Goal: Task Accomplishment & Management: Manage account settings

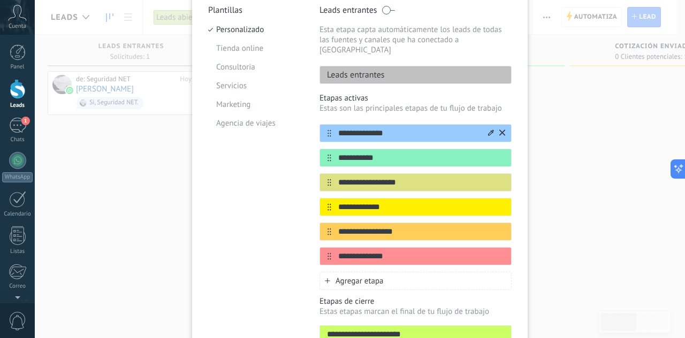
click at [407, 128] on input "**********" at bounding box center [408, 133] width 155 height 11
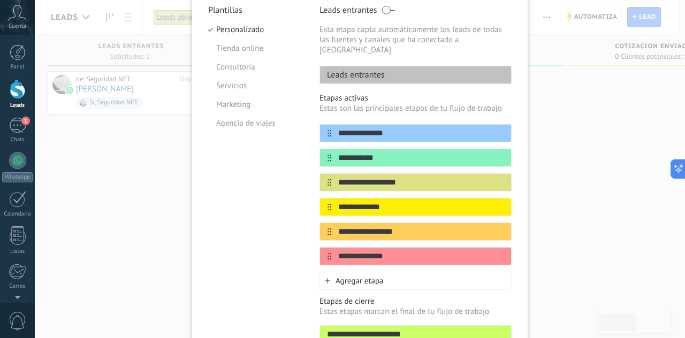
click at [419, 72] on div "Leads entrantes" at bounding box center [416, 75] width 192 height 18
click at [390, 153] on input "**********" at bounding box center [408, 158] width 155 height 11
click at [500, 253] on icon at bounding box center [503, 256] width 6 height 6
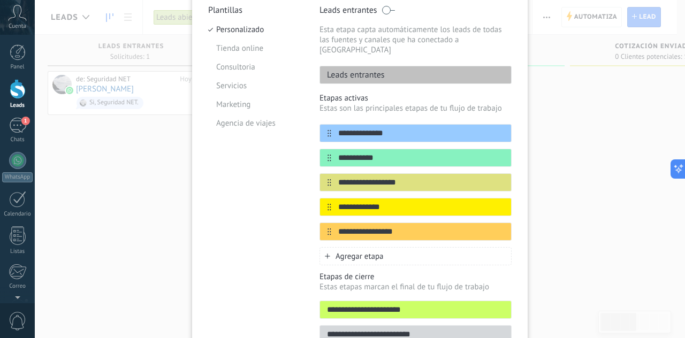
click at [327, 254] on icon at bounding box center [327, 256] width 5 height 5
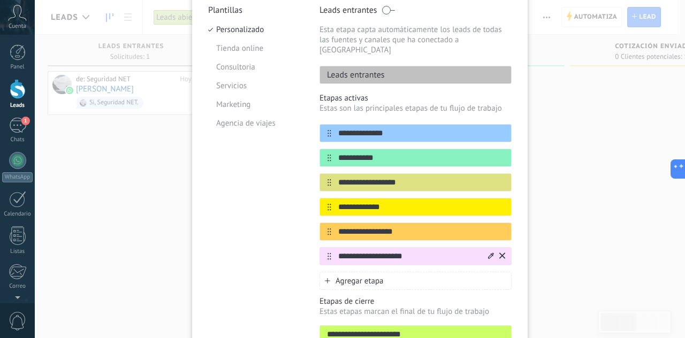
type input "**********"
click at [488, 253] on icon at bounding box center [491, 256] width 6 height 6
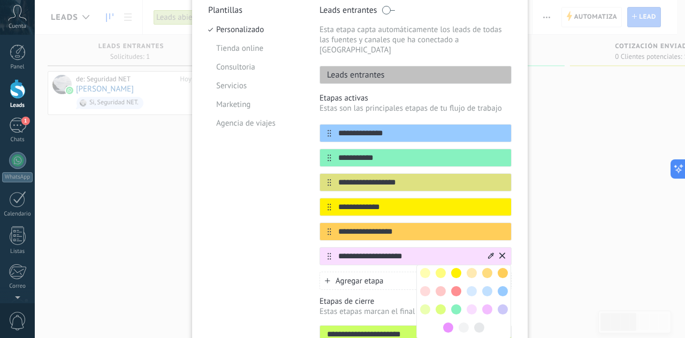
click at [472, 268] on span at bounding box center [472, 273] width 10 height 10
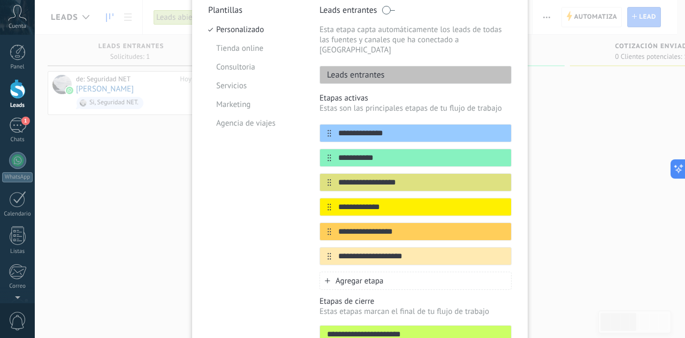
drag, startPoint x: 447, startPoint y: 245, endPoint x: 361, endPoint y: 255, distance: 86.3
click at [443, 213] on div "**********" at bounding box center [416, 194] width 192 height 141
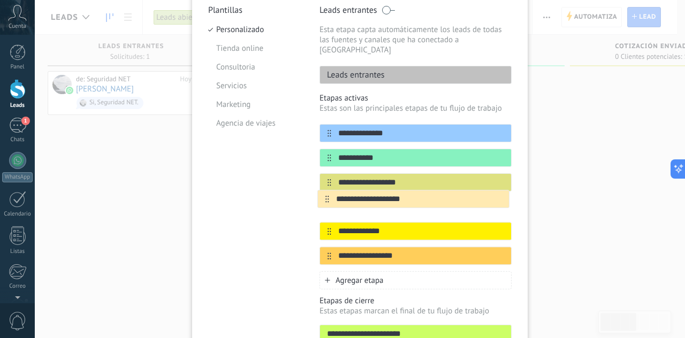
drag, startPoint x: 327, startPoint y: 246, endPoint x: 327, endPoint y: 196, distance: 49.8
click at [327, 196] on div "**********" at bounding box center [416, 194] width 192 height 141
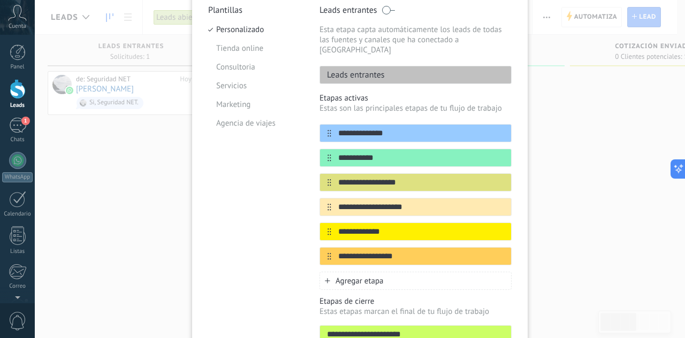
click at [262, 212] on div "Plantillas Personalizado Tienda online Consultoria Servicios Marketing Agencia …" at bounding box center [255, 190] width 95 height 370
click at [488, 228] on icon at bounding box center [491, 231] width 6 height 6
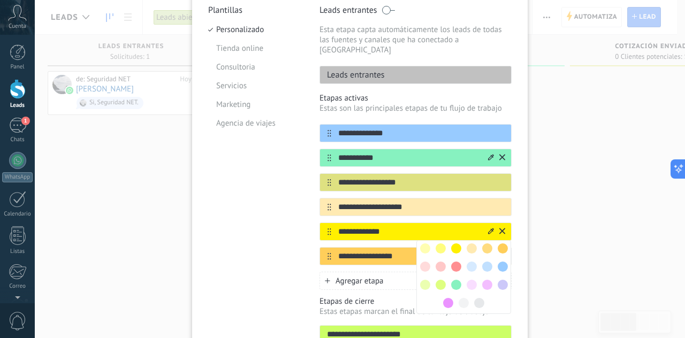
click at [500, 154] on icon at bounding box center [503, 157] width 6 height 6
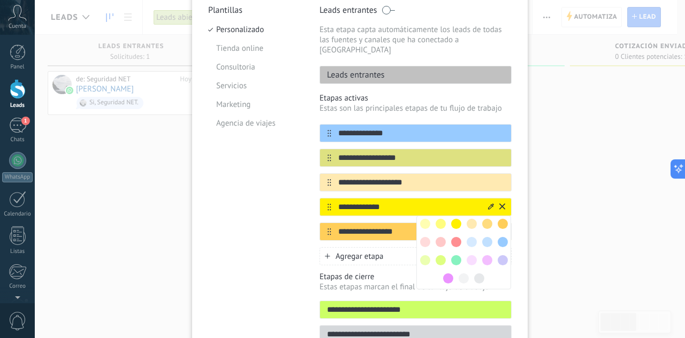
click at [411, 226] on input "**********" at bounding box center [408, 231] width 155 height 11
click at [422, 149] on div "**********" at bounding box center [416, 158] width 192 height 18
click at [336, 251] on div "Agregar etapa" at bounding box center [416, 256] width 192 height 18
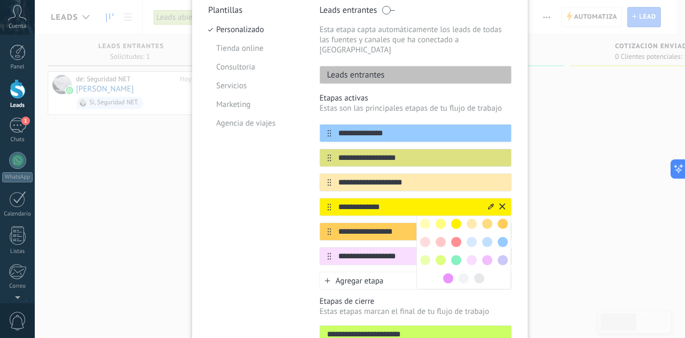
type input "**********"
click at [455, 255] on span at bounding box center [456, 260] width 10 height 10
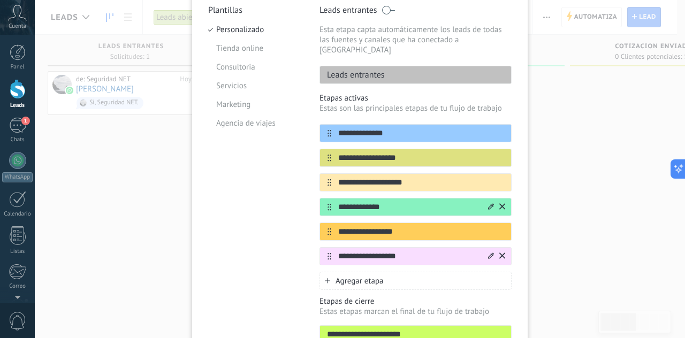
click at [411, 251] on input "**********" at bounding box center [408, 256] width 155 height 11
click at [490, 253] on icon at bounding box center [491, 256] width 6 height 6
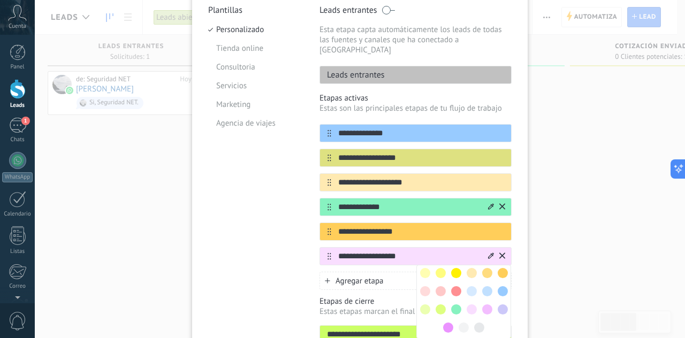
click at [455, 303] on div at bounding box center [457, 310] width 16 height 16
click at [455, 305] on span at bounding box center [456, 310] width 10 height 10
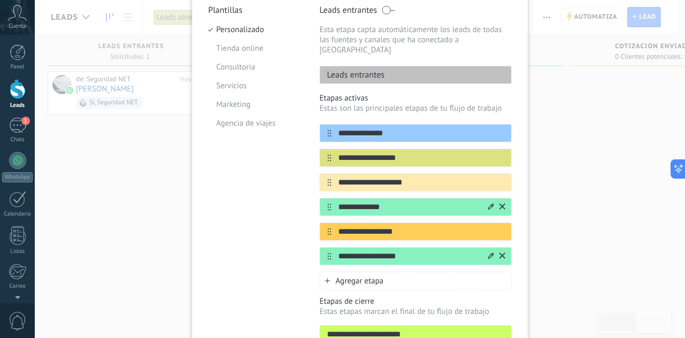
click at [490, 203] on icon at bounding box center [491, 206] width 6 height 6
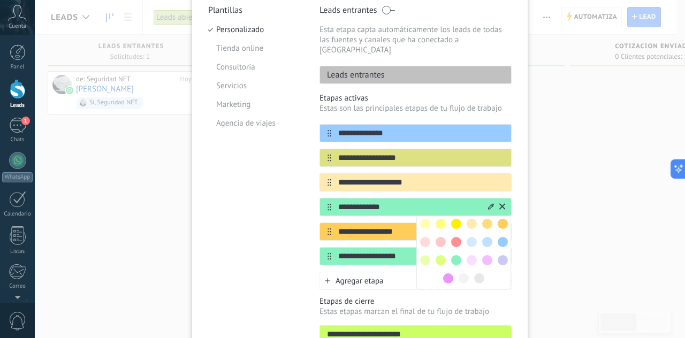
click at [487, 218] on div at bounding box center [488, 224] width 16 height 16
click at [485, 219] on span at bounding box center [487, 224] width 10 height 10
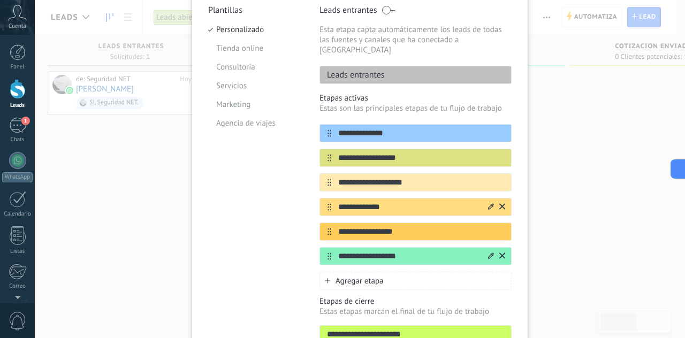
click at [488, 203] on icon at bounding box center [491, 206] width 6 height 6
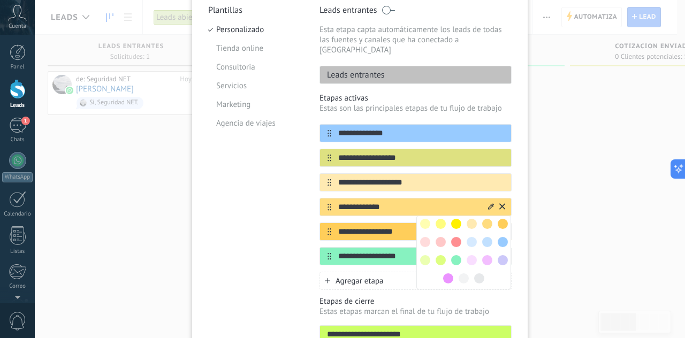
click at [500, 237] on span at bounding box center [503, 242] width 10 height 10
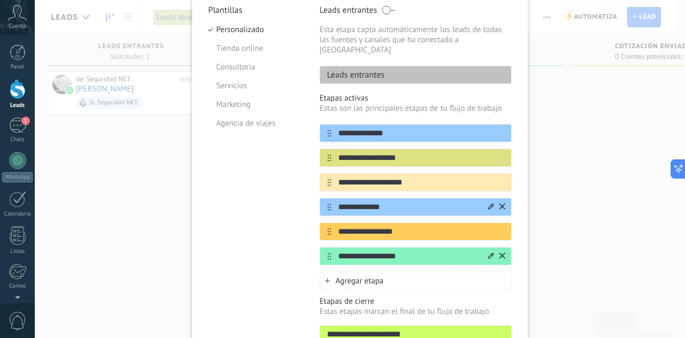
click at [490, 203] on icon at bounding box center [491, 206] width 6 height 6
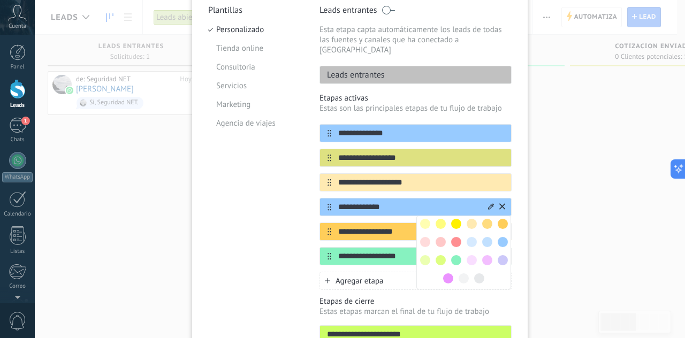
click at [503, 255] on span at bounding box center [503, 260] width 10 height 10
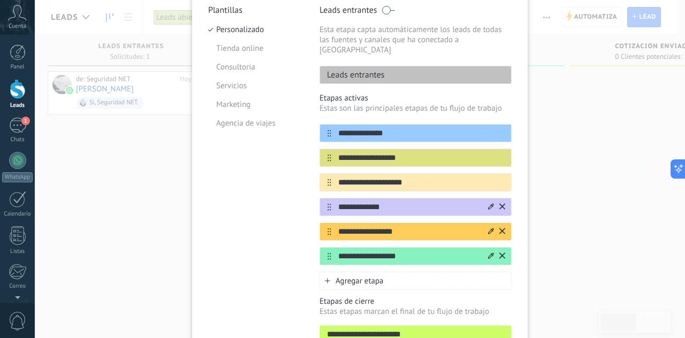
click at [489, 228] on icon at bounding box center [491, 231] width 6 height 6
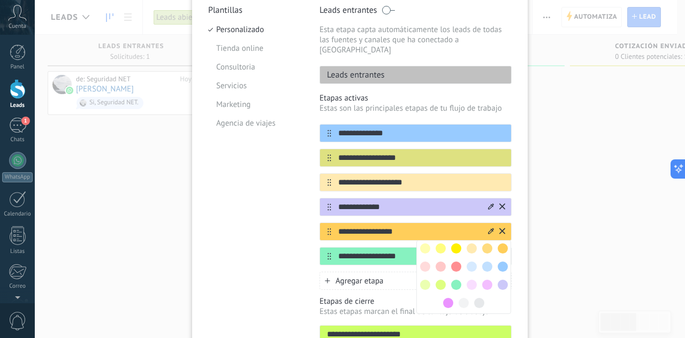
click at [450, 298] on span at bounding box center [448, 303] width 10 height 10
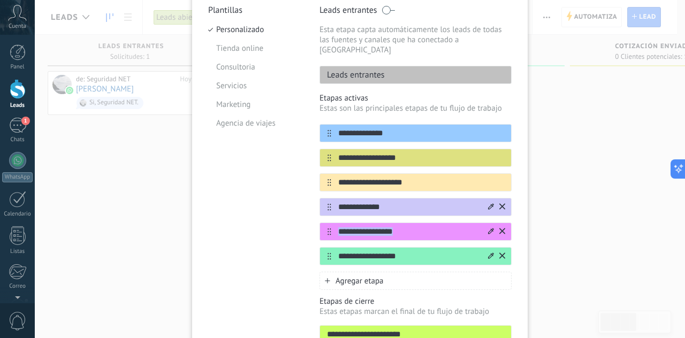
drag, startPoint x: 328, startPoint y: 249, endPoint x: 329, endPoint y: 209, distance: 40.7
click at [329, 209] on div "**********" at bounding box center [416, 194] width 192 height 141
click at [449, 251] on input "**********" at bounding box center [408, 256] width 155 height 11
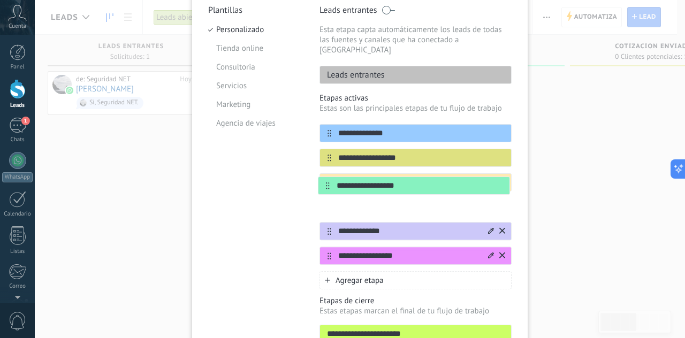
drag, startPoint x: 327, startPoint y: 248, endPoint x: 327, endPoint y: 184, distance: 64.3
click at [327, 184] on div "**********" at bounding box center [416, 194] width 192 height 141
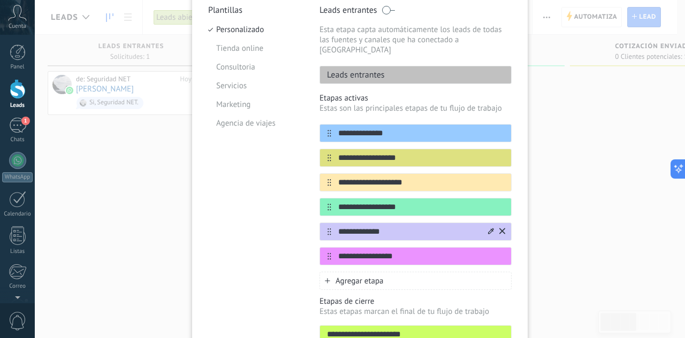
click at [488, 228] on icon at bounding box center [491, 231] width 6 height 6
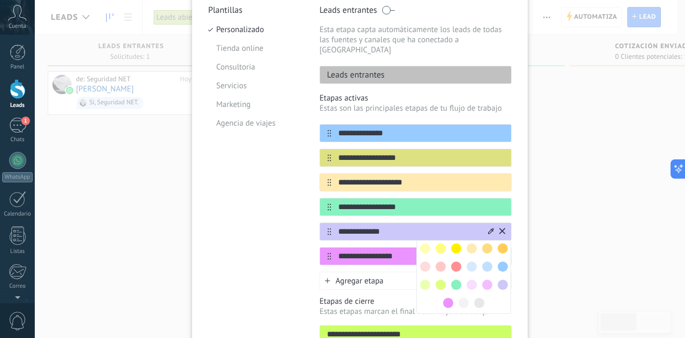
click at [410, 226] on input "**********" at bounding box center [408, 231] width 155 height 11
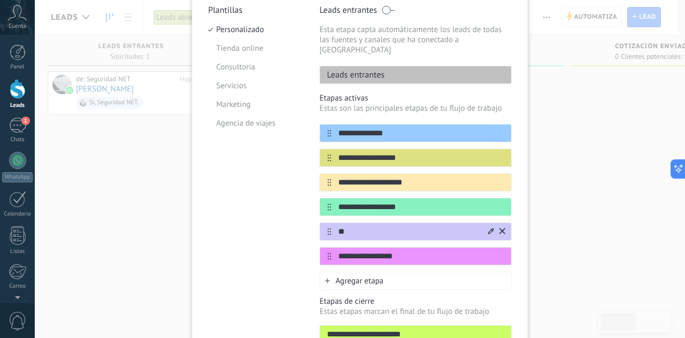
type input "*"
type input "**********"
click at [420, 247] on div "**********" at bounding box center [416, 256] width 192 height 18
click at [490, 253] on icon at bounding box center [491, 256] width 6 height 6
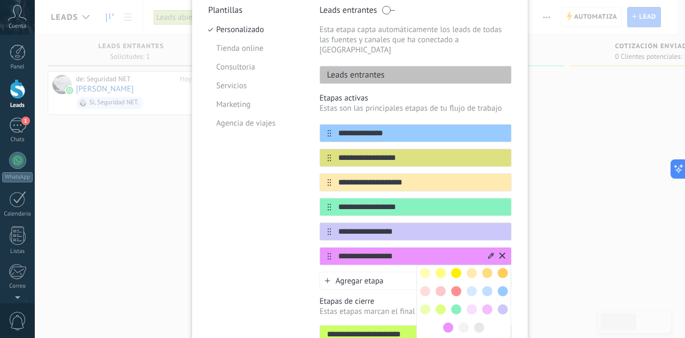
click at [414, 251] on input "**********" at bounding box center [408, 256] width 155 height 11
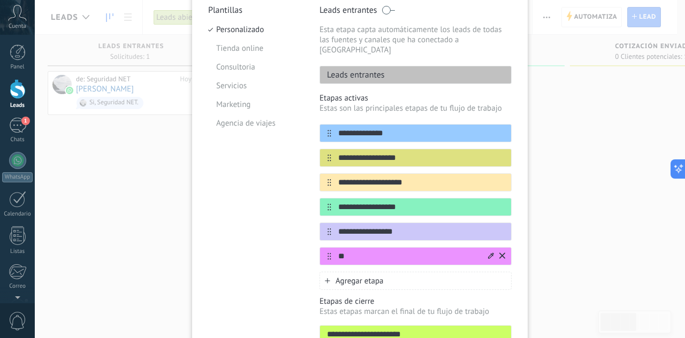
type input "*"
click at [414, 251] on input "text" at bounding box center [408, 256] width 155 height 11
type input "**********"
click at [186, 242] on div "**********" at bounding box center [360, 169] width 651 height 338
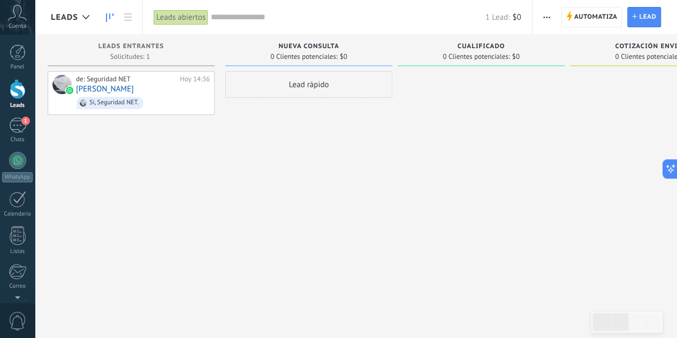
click at [550, 17] on use "button" at bounding box center [546, 18] width 7 height 2
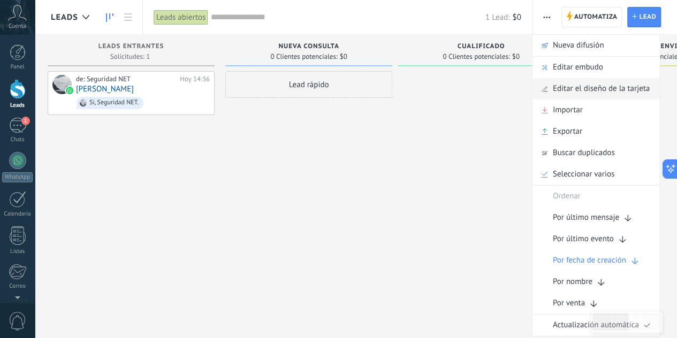
click at [593, 90] on span "Editar el diseño de la tarjeta" at bounding box center [601, 88] width 97 height 21
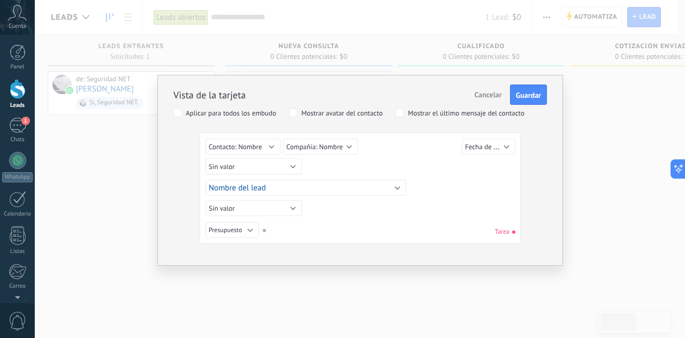
click at [666, 124] on div "Vista de la tarjeta Cancelar Guardar Aplicar para todos los embudo Mostrar avat…" at bounding box center [360, 169] width 651 height 338
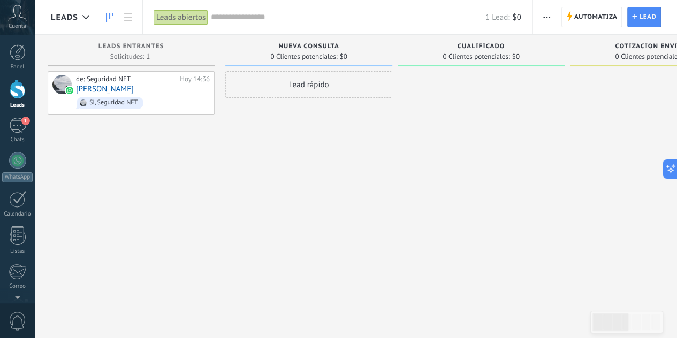
click at [546, 17] on icon "button" at bounding box center [546, 18] width 7 height 2
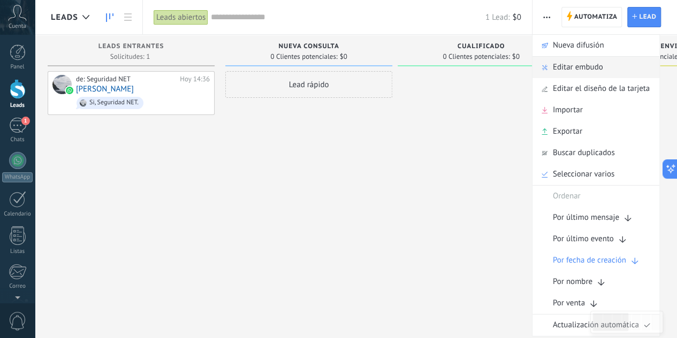
click at [591, 67] on span "Editar embudo" at bounding box center [578, 67] width 50 height 21
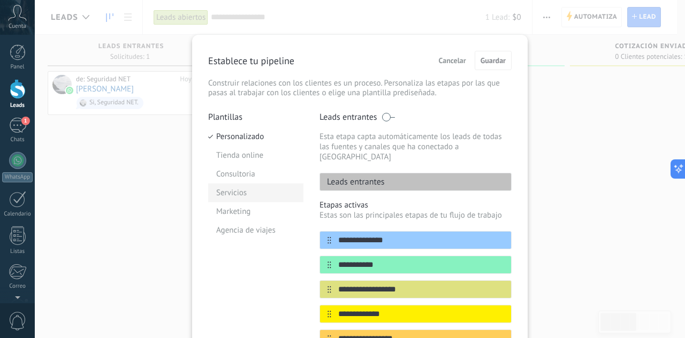
click at [253, 196] on li "Servicios" at bounding box center [255, 193] width 95 height 19
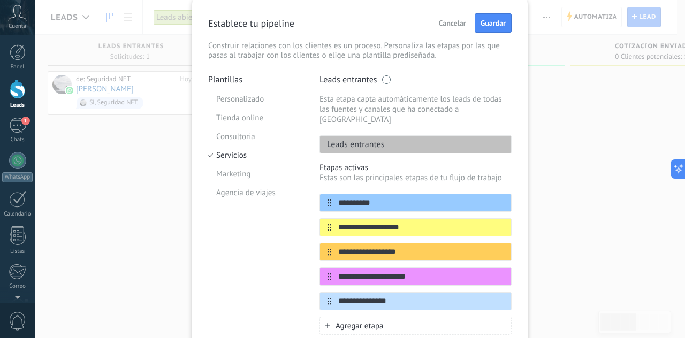
scroll to position [54, 0]
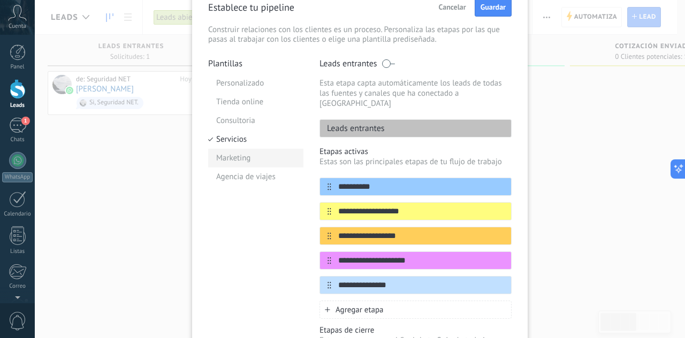
click at [240, 157] on li "Marketing" at bounding box center [255, 158] width 95 height 19
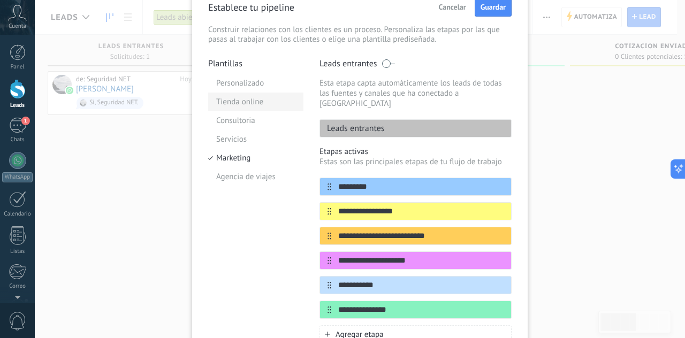
click at [248, 97] on li "Tienda online" at bounding box center [255, 102] width 95 height 19
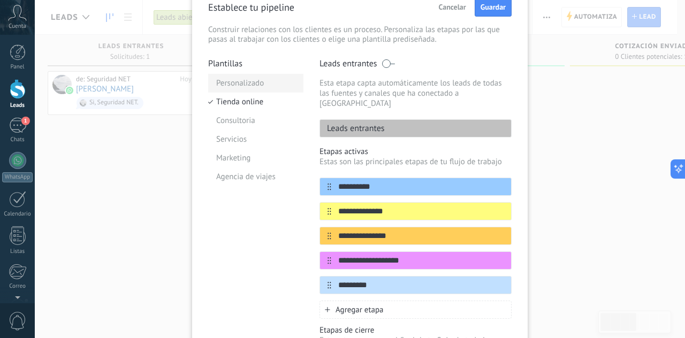
click at [260, 84] on li "Personalizado" at bounding box center [255, 83] width 95 height 19
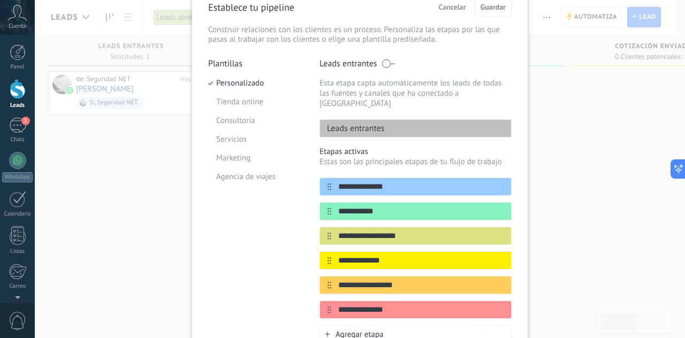
click at [576, 186] on div "**********" at bounding box center [360, 169] width 651 height 338
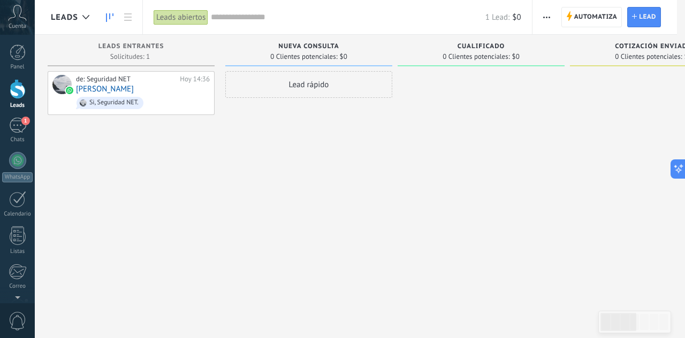
scroll to position [0, 0]
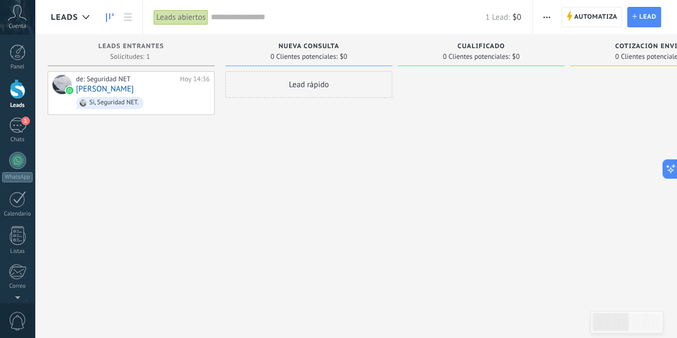
click at [540, 10] on button "button" at bounding box center [547, 17] width 16 height 20
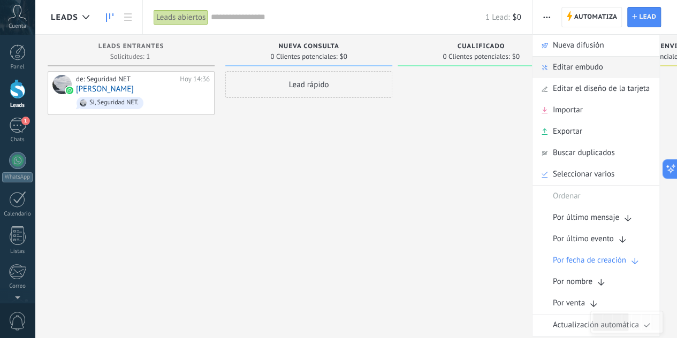
click at [562, 71] on span "Editar embudo" at bounding box center [578, 67] width 50 height 21
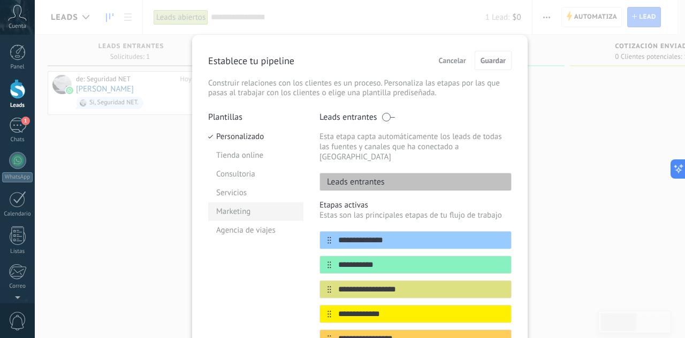
click at [246, 204] on li "Marketing" at bounding box center [255, 211] width 95 height 19
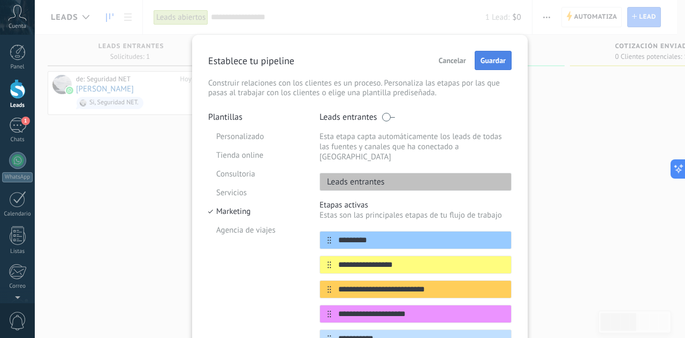
click at [499, 61] on span "Guardar" at bounding box center [493, 60] width 25 height 7
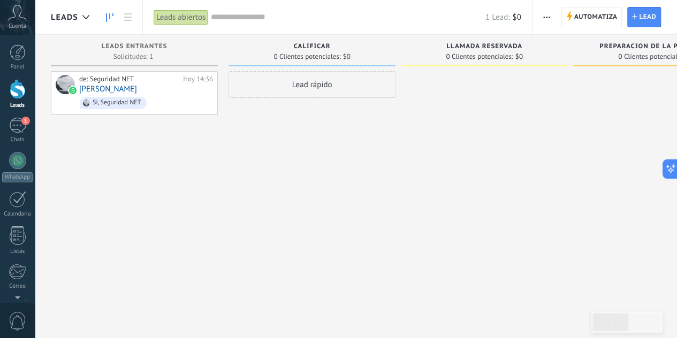
click at [364, 215] on div "Lead rápido" at bounding box center [312, 170] width 167 height 199
click at [14, 124] on div "1" at bounding box center [17, 126] width 17 height 16
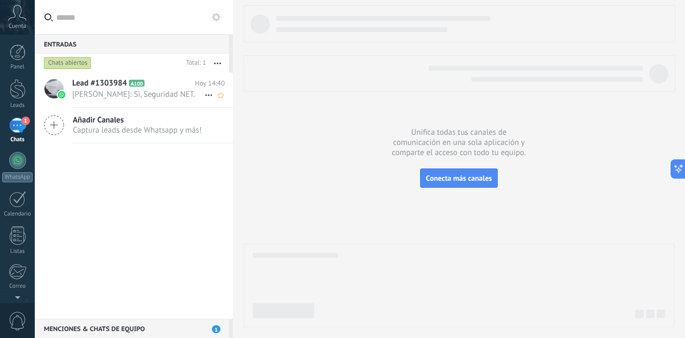
click at [115, 89] on span "Gaspi: Si, Seguridad NET." at bounding box center [138, 94] width 132 height 10
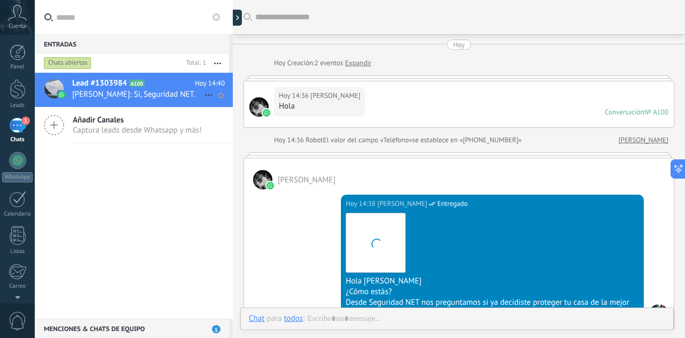
scroll to position [212, 0]
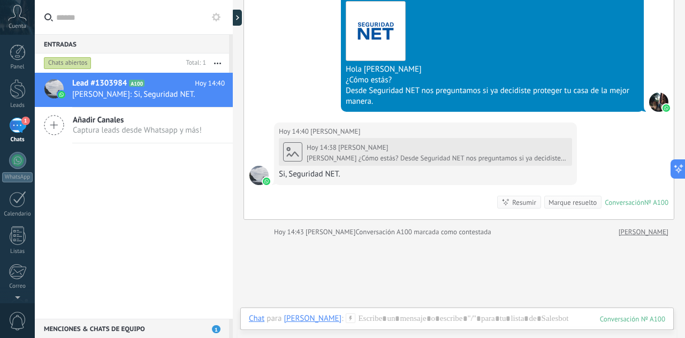
click at [320, 175] on div "Si, Seguridad NET." at bounding box center [425, 174] width 293 height 11
click at [571, 203] on div "Marque resuelto" at bounding box center [573, 203] width 48 height 10
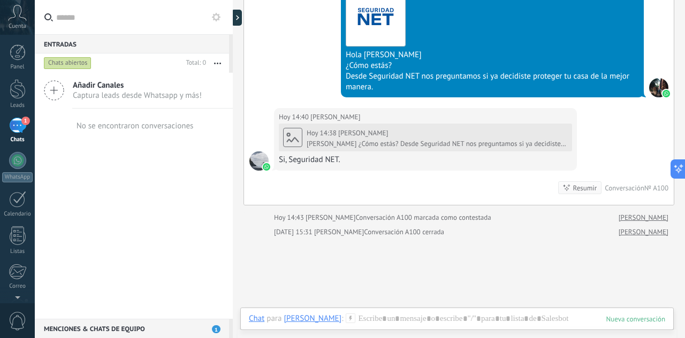
click at [119, 212] on div "Añadir Canales Captura leads desde Whatsapp y más! No se encontraron conversaci…" at bounding box center [134, 196] width 198 height 246
click at [19, 127] on div "1" at bounding box center [17, 126] width 17 height 16
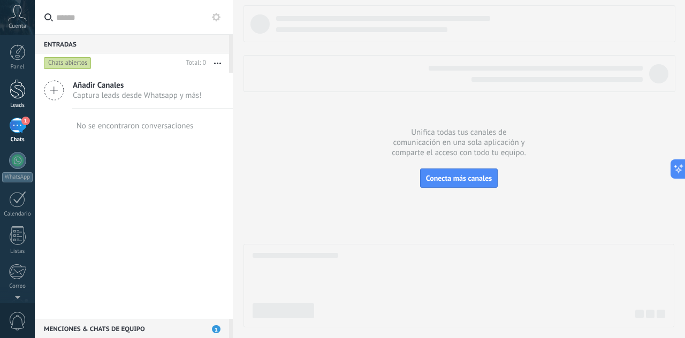
click at [27, 98] on link "Leads" at bounding box center [17, 94] width 35 height 30
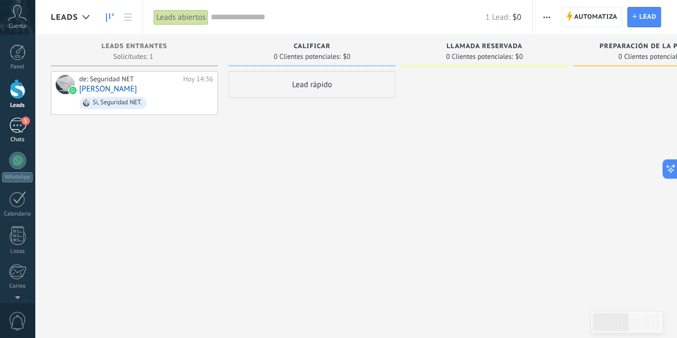
click at [18, 132] on div "1" at bounding box center [17, 126] width 17 height 16
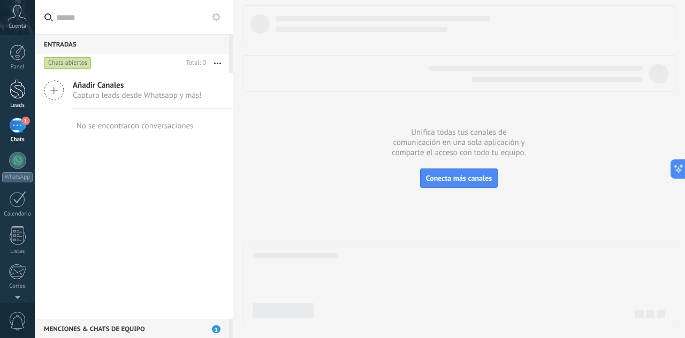
click at [20, 89] on div at bounding box center [18, 89] width 16 height 20
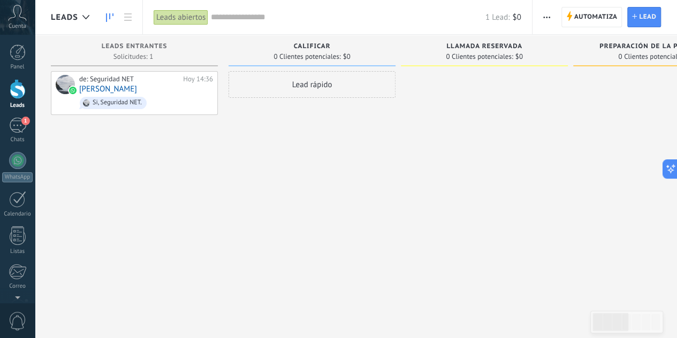
click at [197, 159] on div "de: Seguridad NET Hoy 14:36 Gaspi Si, Seguridad NET." at bounding box center [134, 170] width 167 height 199
click at [80, 16] on div at bounding box center [86, 17] width 18 height 21
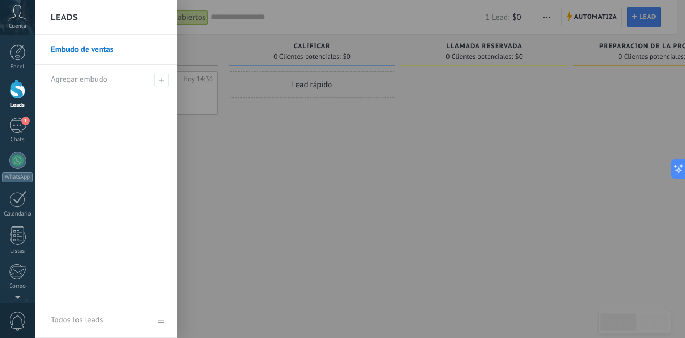
click at [253, 164] on div at bounding box center [377, 169] width 685 height 338
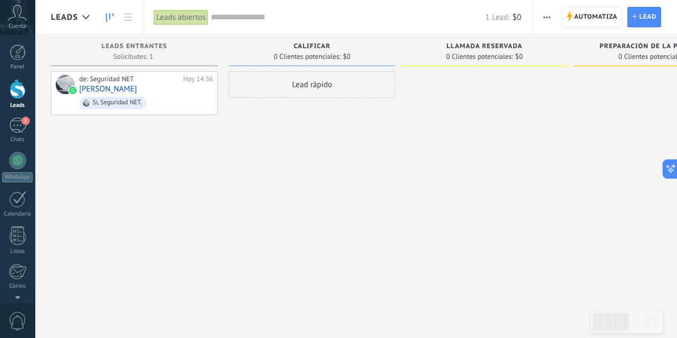
click at [186, 13] on div "Leads abiertos" at bounding box center [181, 18] width 55 height 16
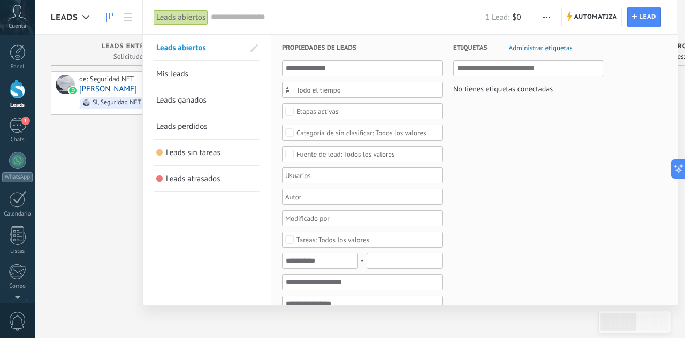
click at [318, 103] on div "Etapas activas" at bounding box center [362, 111] width 161 height 16
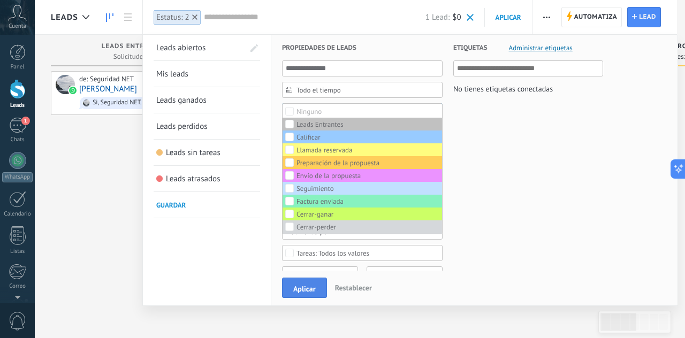
click at [312, 290] on span "Aplicar" at bounding box center [304, 288] width 22 height 7
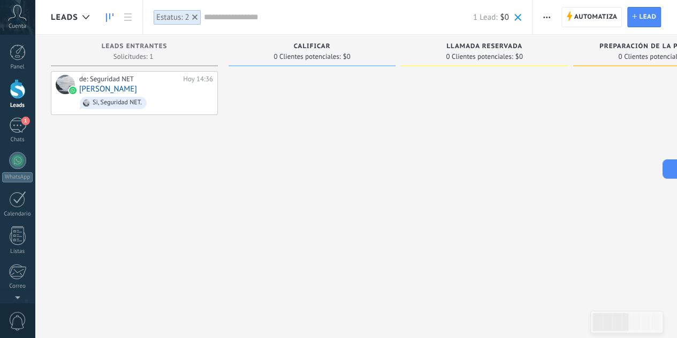
click at [550, 16] on span "button" at bounding box center [546, 17] width 7 height 20
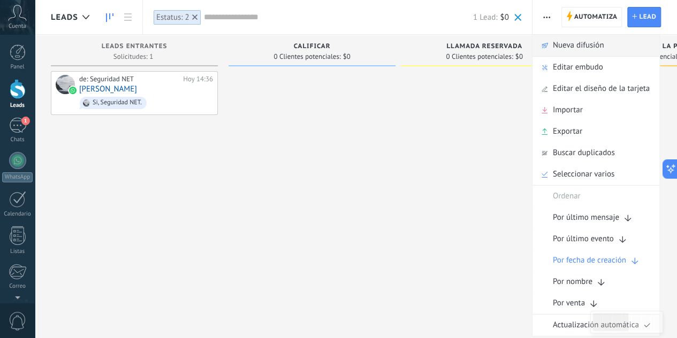
click at [588, 49] on span "Nueva difusión" at bounding box center [578, 45] width 51 height 21
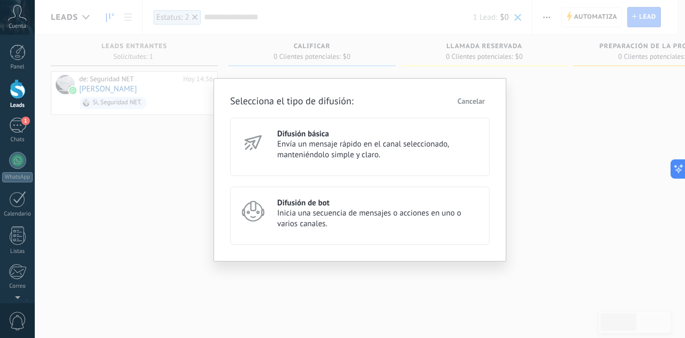
click at [339, 150] on span "Envía un mensaje rápido en el canal seleccionado, manteniéndolo simple y claro." at bounding box center [378, 149] width 203 height 21
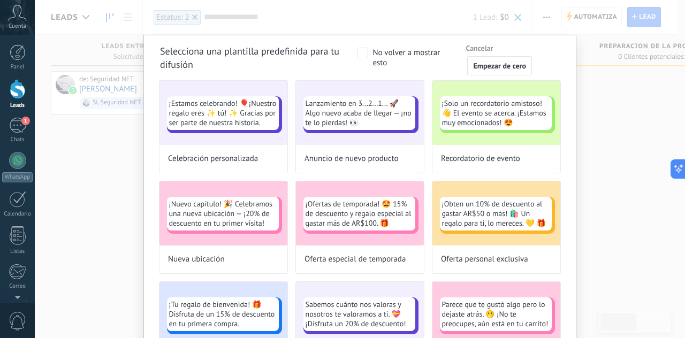
click at [366, 56] on span at bounding box center [363, 53] width 11 height 11
click at [500, 67] on span "Empezar de cero" at bounding box center [499, 65] width 53 height 7
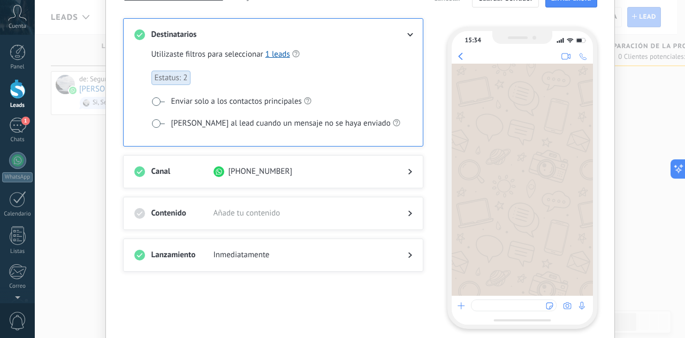
scroll to position [51, 0]
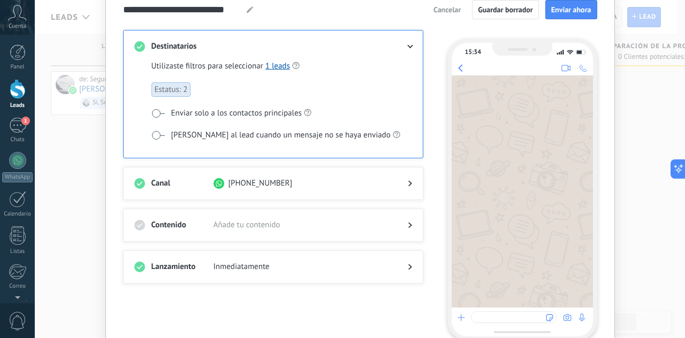
click at [163, 82] on span "Estatus: 2" at bounding box center [172, 89] width 40 height 14
click at [171, 87] on span "Estatus: 2" at bounding box center [172, 89] width 40 height 14
click at [224, 103] on div "Utilizaste filtros para seleccionar 1 leads Estatus: 2 Enviar solo a los contac…" at bounding box center [278, 108] width 252 height 95
click at [154, 109] on span at bounding box center [158, 113] width 13 height 9
click at [153, 130] on label "Etiquetar al lead cuando un mensaje no se haya enviado" at bounding box center [276, 135] width 249 height 11
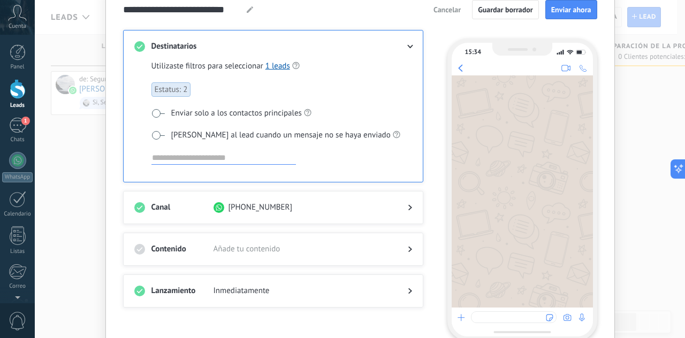
click at [154, 131] on span at bounding box center [158, 135] width 13 height 9
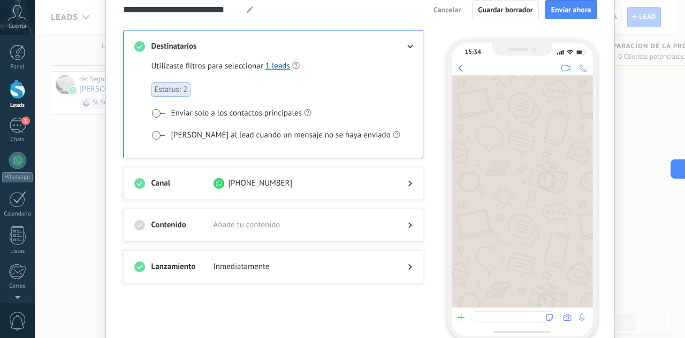
click at [155, 131] on span at bounding box center [158, 135] width 13 height 9
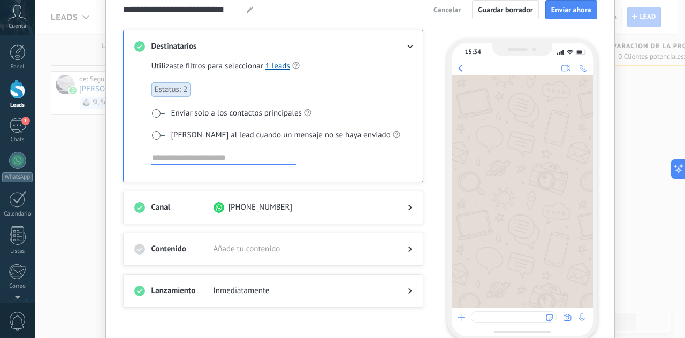
click at [155, 131] on span at bounding box center [158, 135] width 13 height 9
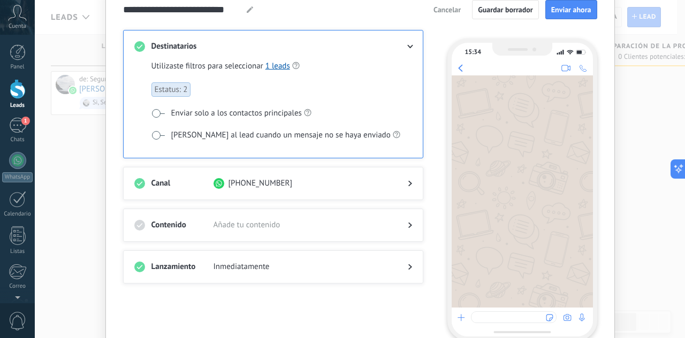
click at [157, 131] on span at bounding box center [158, 135] width 13 height 9
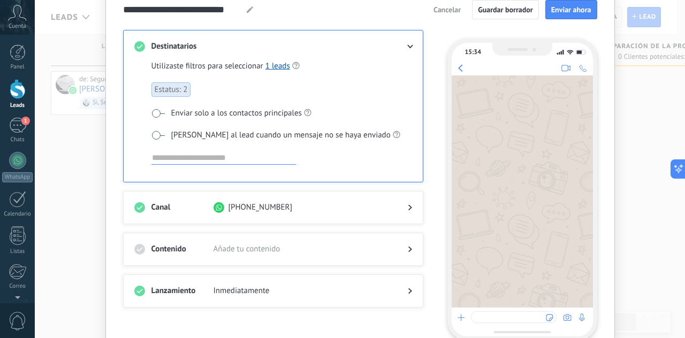
click at [161, 114] on span at bounding box center [158, 113] width 13 height 9
click at [173, 153] on input at bounding box center [224, 158] width 145 height 13
click at [161, 131] on span at bounding box center [158, 135] width 13 height 9
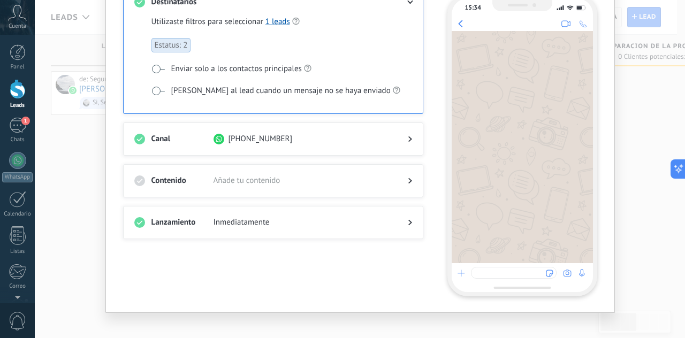
scroll to position [105, 0]
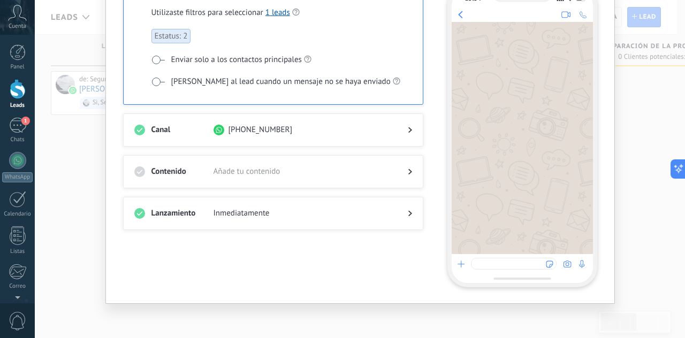
click at [414, 174] on div "Contenido Añade tu contenido" at bounding box center [273, 171] width 300 height 33
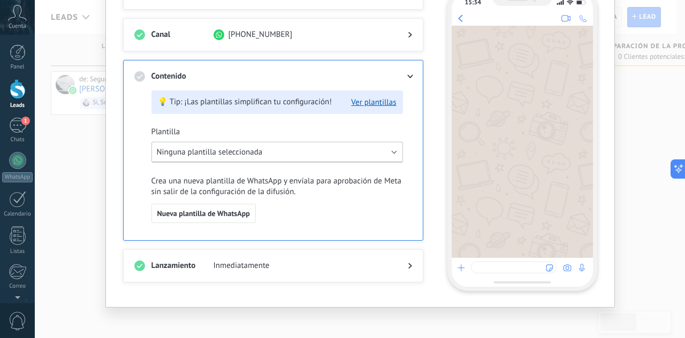
click at [357, 157] on button "Ninguna plantilla seleccionada" at bounding box center [278, 152] width 252 height 21
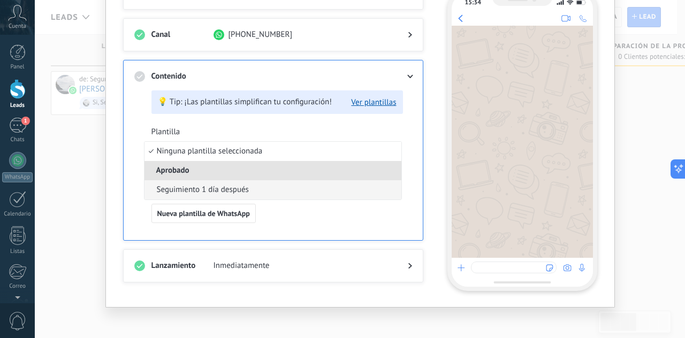
click at [314, 183] on li "Seguimiento 1 día después" at bounding box center [273, 189] width 257 height 19
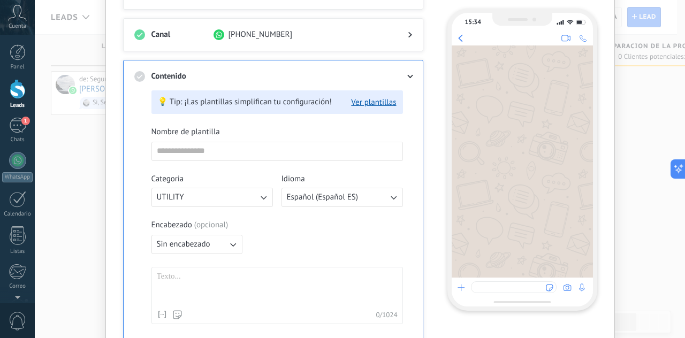
type input "**********"
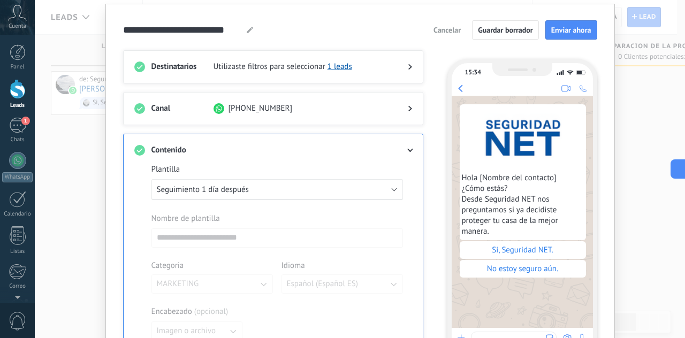
scroll to position [28, 0]
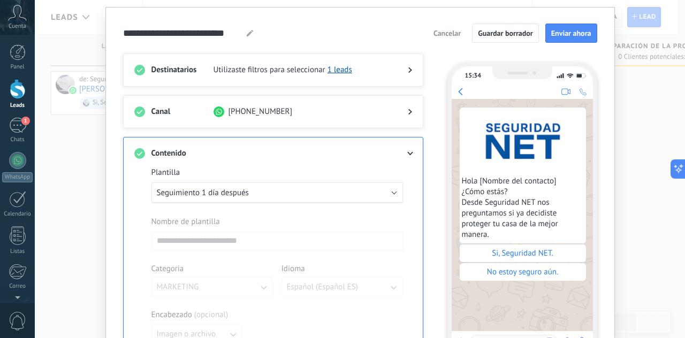
click at [246, 39] on div "**********" at bounding box center [360, 33] width 474 height 19
click at [247, 36] on div at bounding box center [250, 33] width 6 height 13
click at [247, 35] on use at bounding box center [250, 33] width 6 height 6
click at [247, 34] on use at bounding box center [250, 33] width 6 height 6
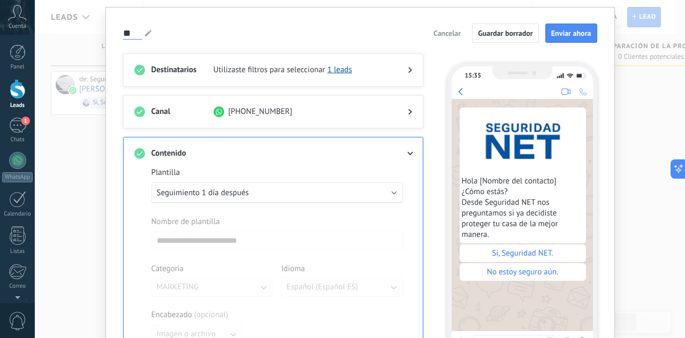
type input "*"
type input "**********"
click at [288, 26] on div "**********" at bounding box center [360, 33] width 474 height 19
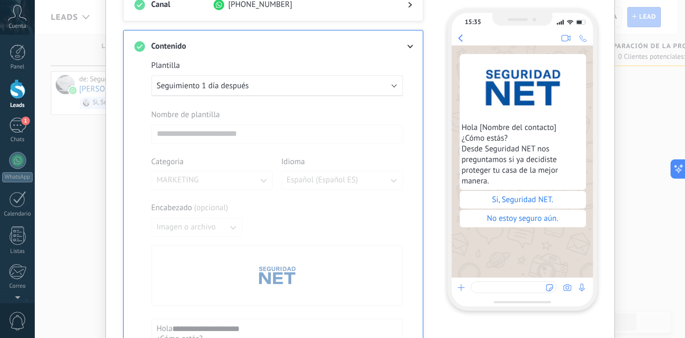
scroll to position [0, 0]
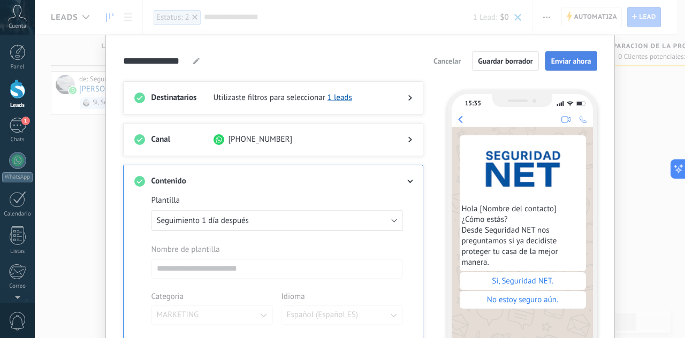
click at [586, 59] on span "Enviar ahora" at bounding box center [571, 60] width 40 height 7
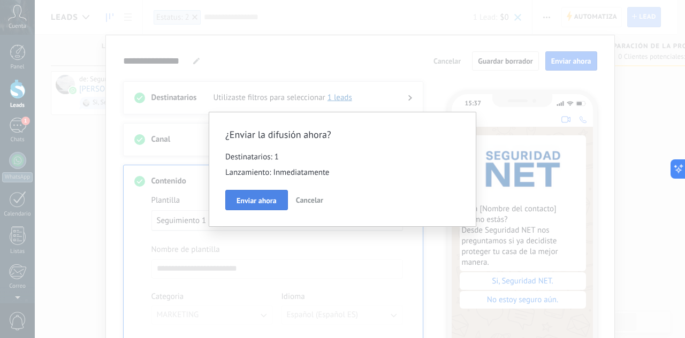
click at [275, 204] on span "Enviar ahora" at bounding box center [257, 200] width 40 height 7
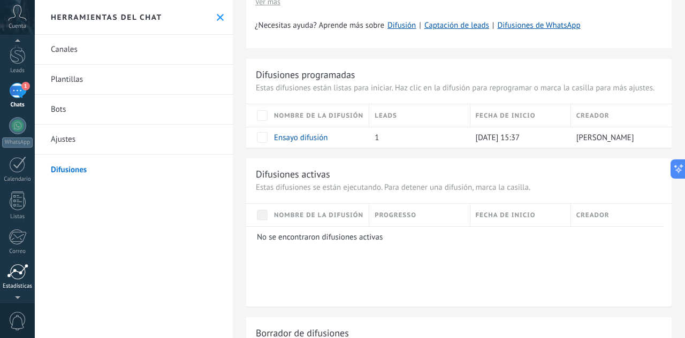
scroll to position [106, 0]
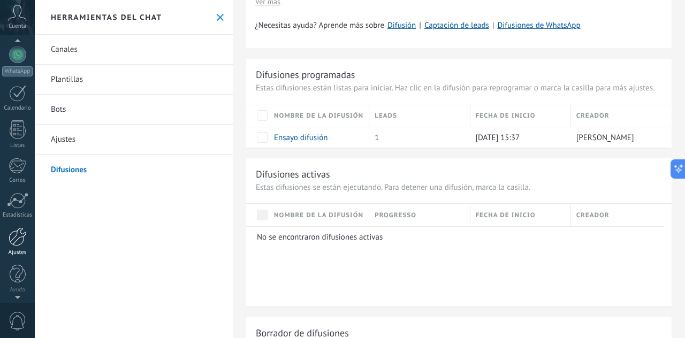
click at [21, 231] on div at bounding box center [18, 237] width 18 height 19
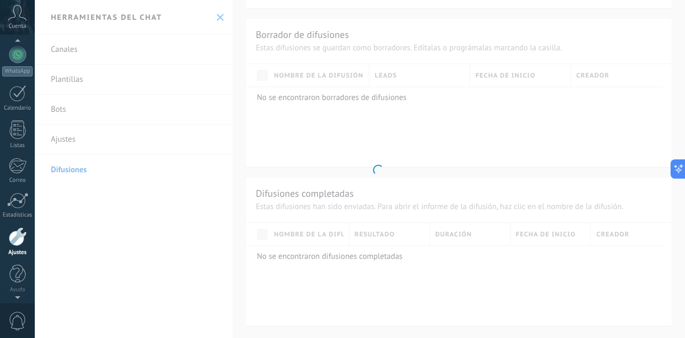
scroll to position [274, 0]
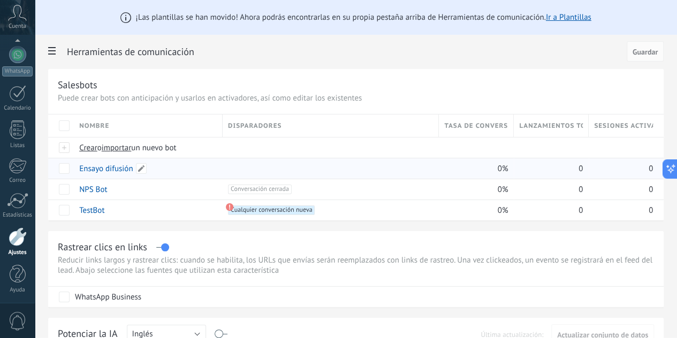
click at [133, 164] on link "Ensayo difusión" at bounding box center [106, 169] width 54 height 10
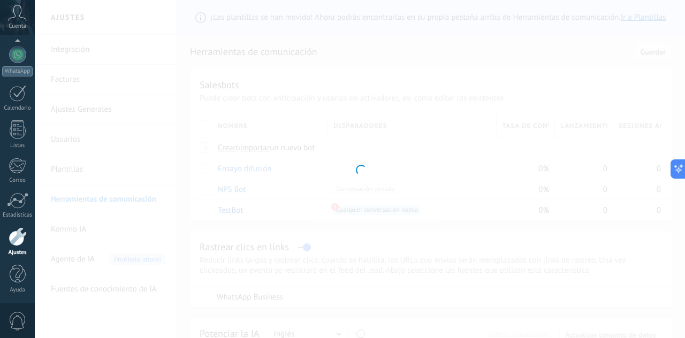
type input "**********"
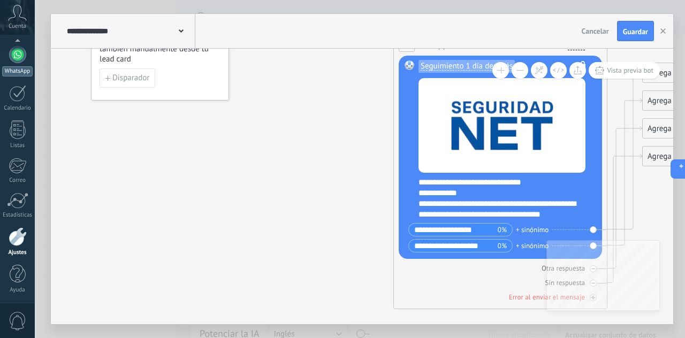
click at [16, 57] on div at bounding box center [17, 54] width 17 height 17
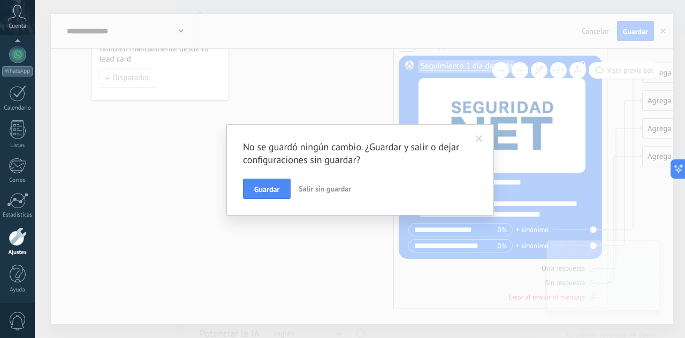
click at [318, 189] on span "Salir sin guardar" at bounding box center [325, 189] width 52 height 10
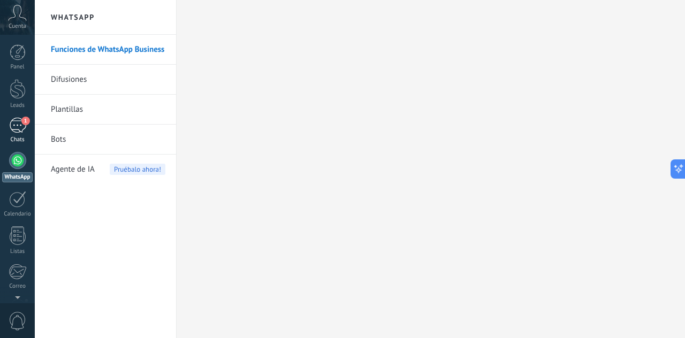
click at [17, 126] on div "1" at bounding box center [17, 126] width 17 height 16
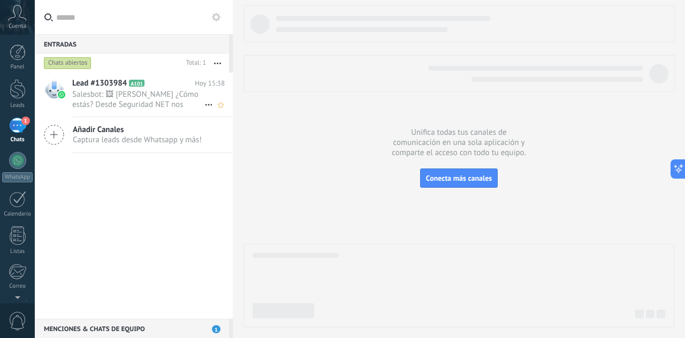
click at [137, 102] on span "Salesbot: 🖼 Hola Gaspi ¿Cómo estás? Desde Seguridad NET nos preguntamos si ya d…" at bounding box center [138, 99] width 132 height 20
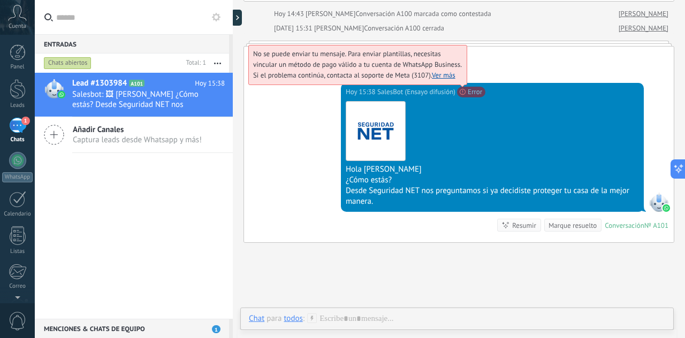
click at [442, 71] on link "Ver más" at bounding box center [444, 75] width 24 height 9
click at [417, 70] on span "No se puede enviar tu mensaje. Para enviar plantillas, necesitas vincular un mé…" at bounding box center [357, 64] width 208 height 31
click at [447, 72] on link "Ver más" at bounding box center [444, 75] width 24 height 9
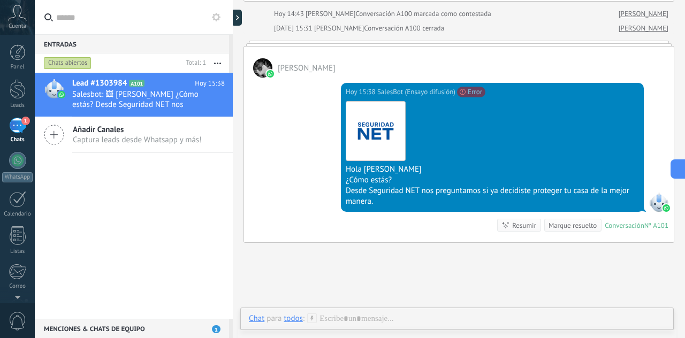
click at [270, 220] on div "Hoy 15:38 SalesBot (Ensayo difusión) No se puede enviar tu mensaje. Para enviar…" at bounding box center [459, 160] width 430 height 165
click at [17, 134] on link "1 Chats" at bounding box center [17, 131] width 35 height 26
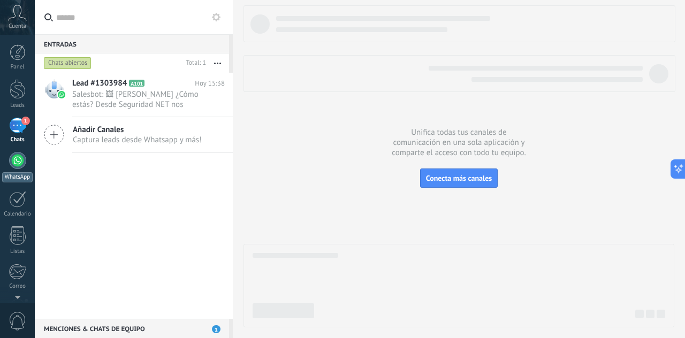
click at [17, 158] on div at bounding box center [17, 160] width 17 height 17
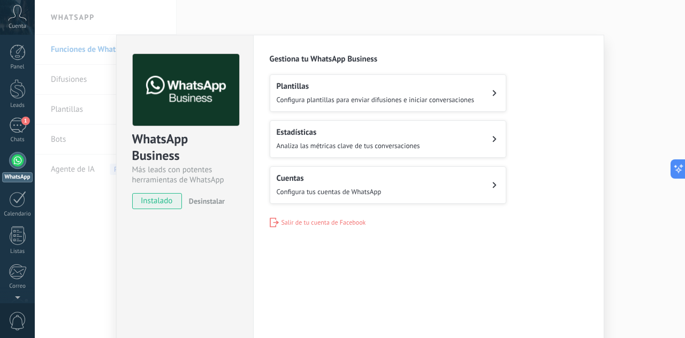
click at [483, 93] on button "Plantillas Configura plantillas para enviar difusiones e iniciar conversaciones" at bounding box center [388, 92] width 237 height 37
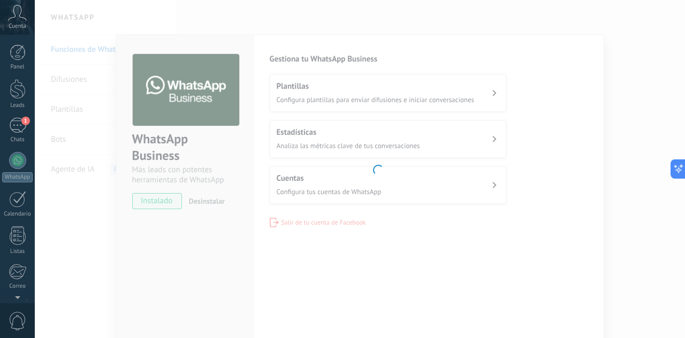
scroll to position [106, 0]
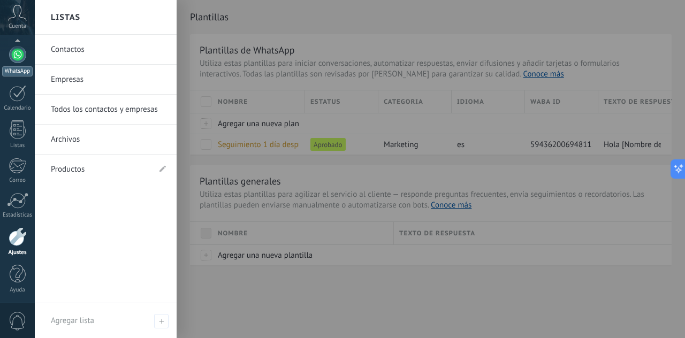
click at [22, 55] on div at bounding box center [17, 54] width 17 height 17
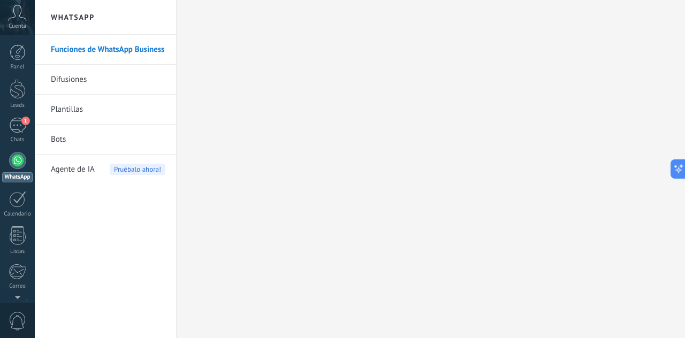
click at [74, 75] on link "Difusiones" at bounding box center [108, 80] width 115 height 30
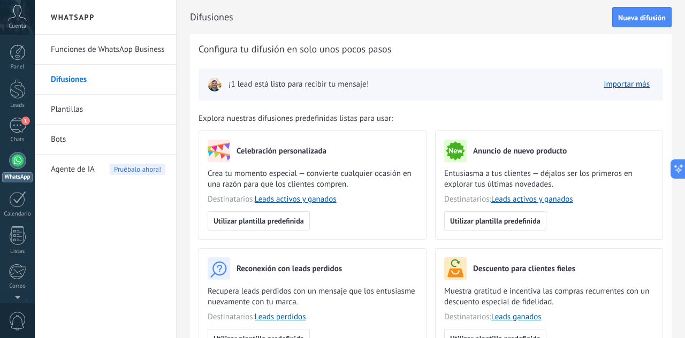
click at [67, 112] on link "Plantillas" at bounding box center [108, 110] width 115 height 30
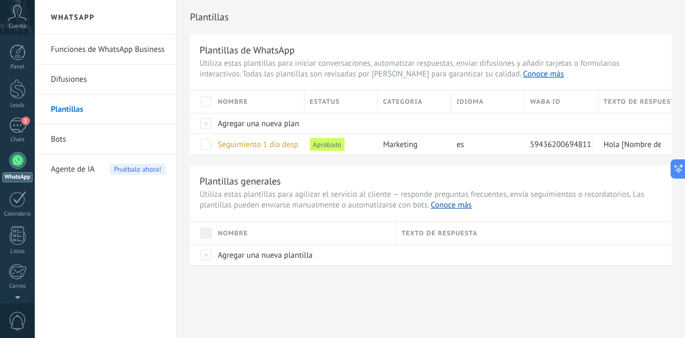
click at [52, 140] on link "Bots" at bounding box center [108, 140] width 115 height 30
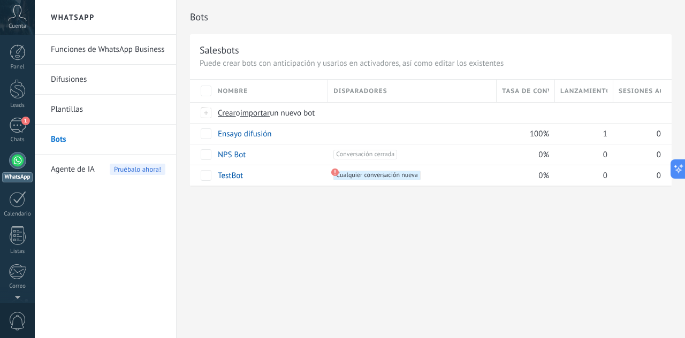
click at [72, 157] on span "Agente de IA" at bounding box center [73, 170] width 44 height 30
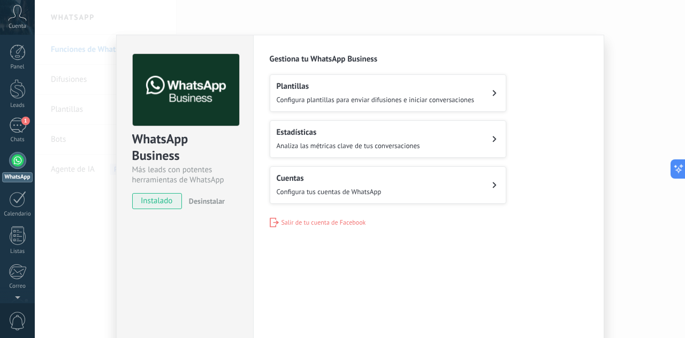
click at [155, 198] on span "instalado" at bounding box center [157, 201] width 49 height 16
click at [417, 184] on button "Cuentas Configura tus cuentas de WhatsApp" at bounding box center [388, 185] width 237 height 37
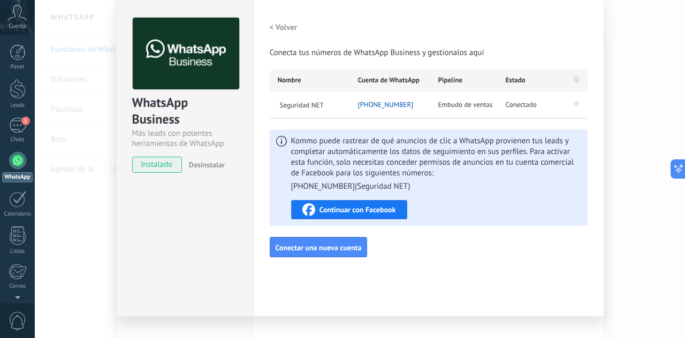
scroll to position [54, 0]
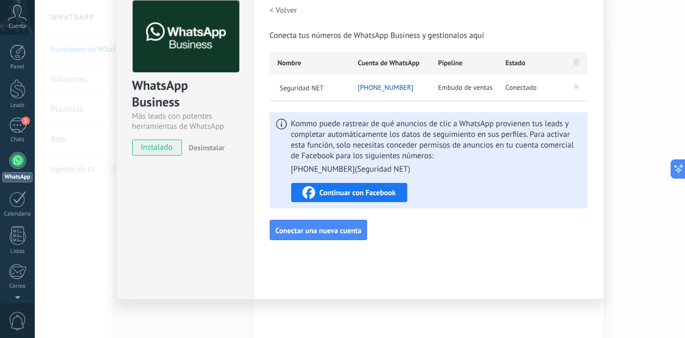
click at [378, 194] on span "Continuar con Facebook" at bounding box center [358, 192] width 77 height 7
click at [514, 68] on span "Estado" at bounding box center [516, 63] width 20 height 11
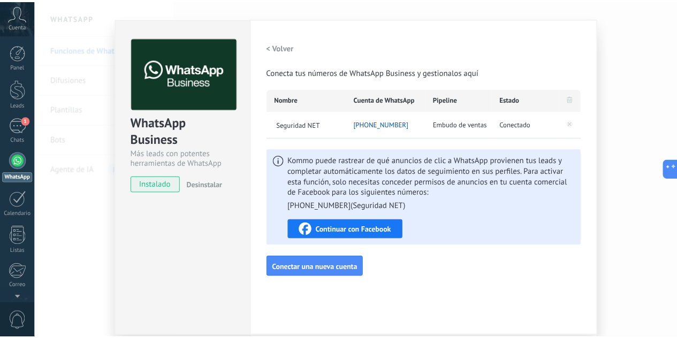
scroll to position [0, 0]
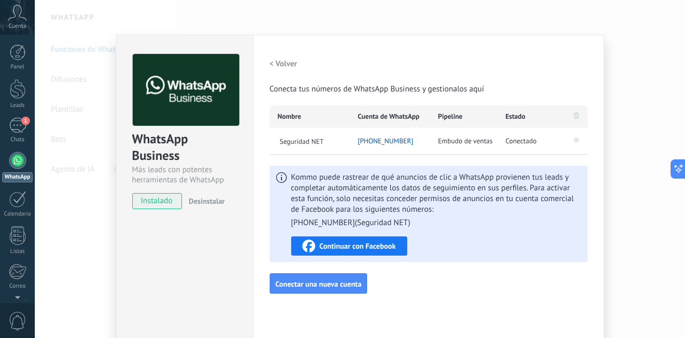
click at [285, 60] on h2 "< Volver" at bounding box center [284, 64] width 28 height 10
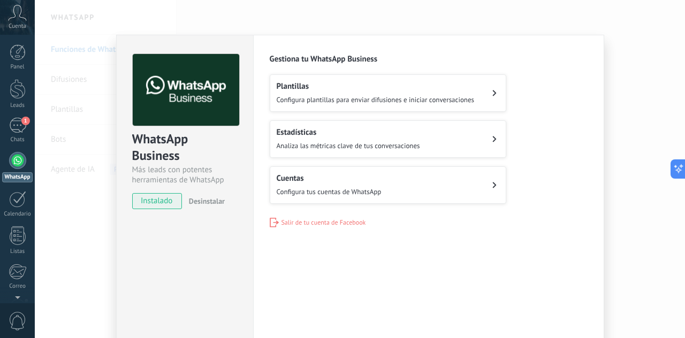
click at [651, 82] on div "WhatsApp Business Más leads con potentes herramientas de WhatsApp instalado Des…" at bounding box center [360, 169] width 651 height 338
click at [59, 116] on div "WhatsApp Business Más leads con potentes herramientas de WhatsApp instalado Des…" at bounding box center [360, 169] width 651 height 338
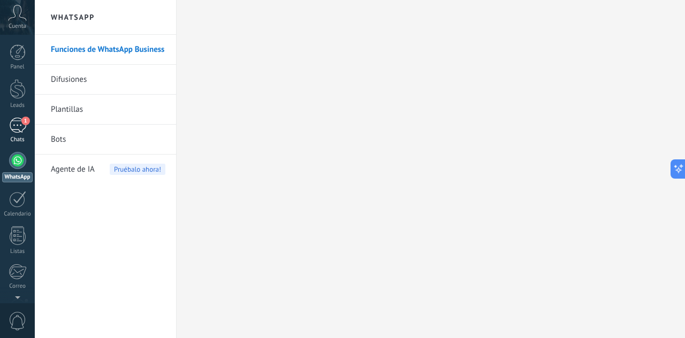
click at [19, 124] on div "1" at bounding box center [17, 126] width 17 height 16
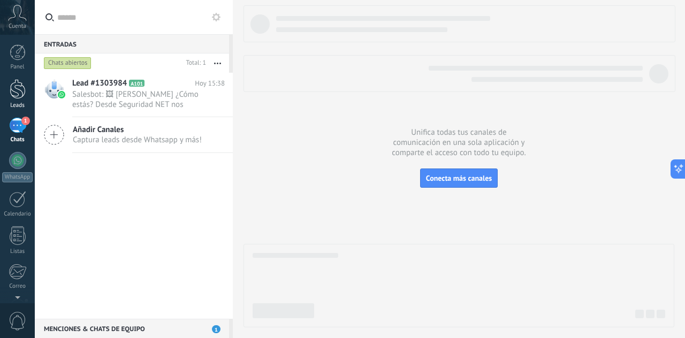
click at [21, 89] on div at bounding box center [18, 89] width 16 height 20
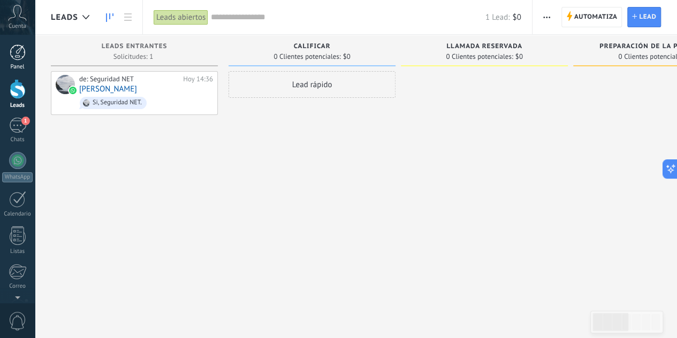
click at [29, 49] on link "Panel" at bounding box center [17, 57] width 35 height 26
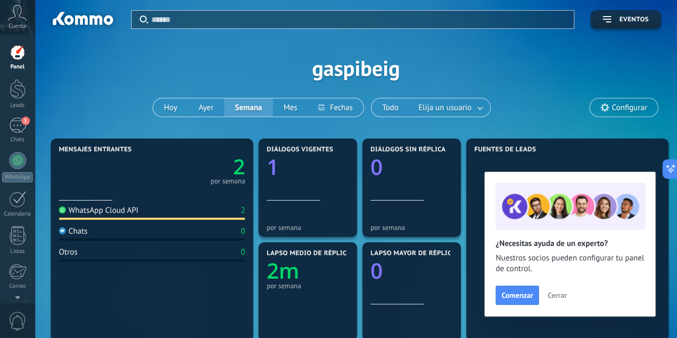
click at [233, 168] on text "2" at bounding box center [239, 167] width 12 height 28
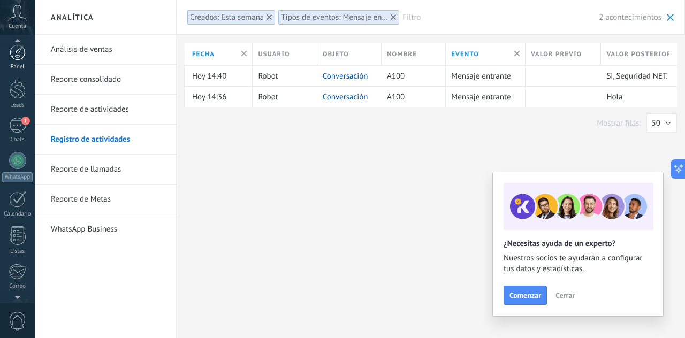
click at [22, 58] on div at bounding box center [18, 52] width 16 height 16
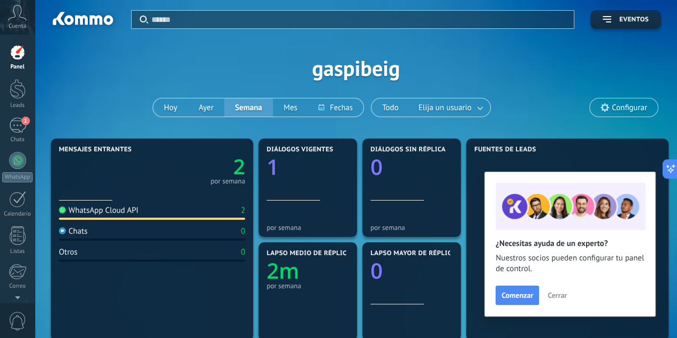
click at [20, 16] on icon at bounding box center [17, 13] width 19 height 16
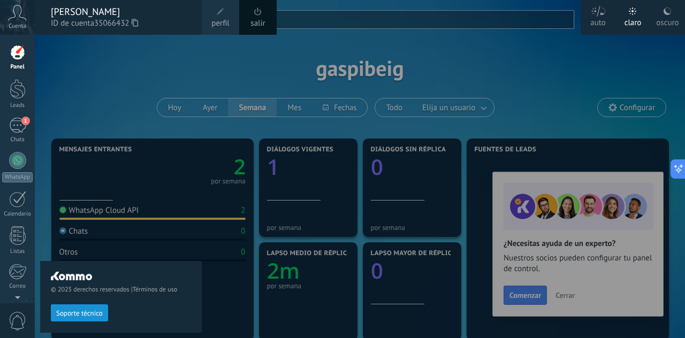
click at [213, 18] on span "perfil" at bounding box center [220, 24] width 18 height 12
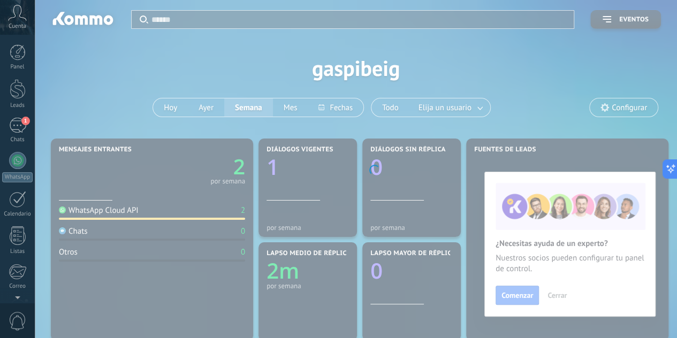
scroll to position [106, 0]
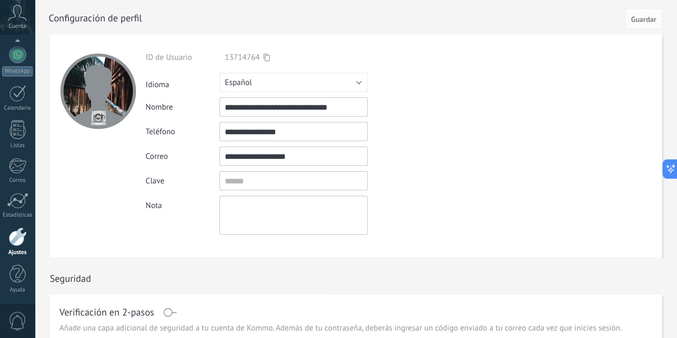
click at [256, 196] on textarea at bounding box center [294, 215] width 148 height 39
click at [259, 181] on input "textbox" at bounding box center [294, 180] width 148 height 19
click at [237, 212] on textarea at bounding box center [294, 215] width 148 height 39
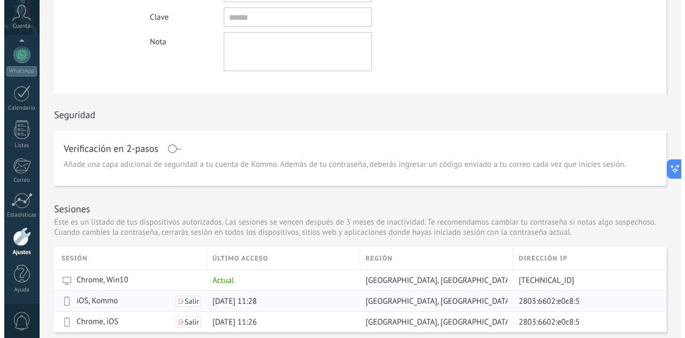
scroll to position [0, 0]
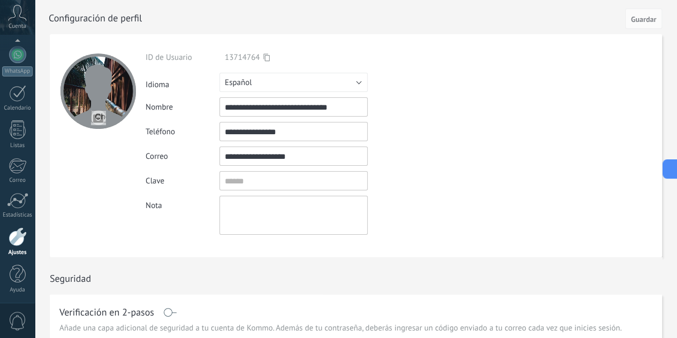
click at [96, 120] on input "file" at bounding box center [98, 117] width 15 height 15
click at [13, 15] on icon at bounding box center [17, 13] width 19 height 16
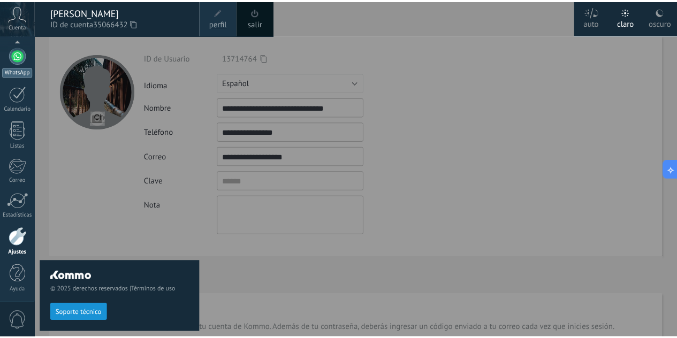
scroll to position [99, 0]
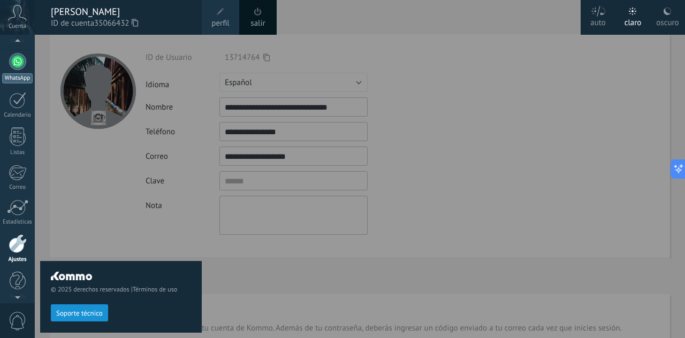
click at [20, 53] on div at bounding box center [17, 61] width 17 height 17
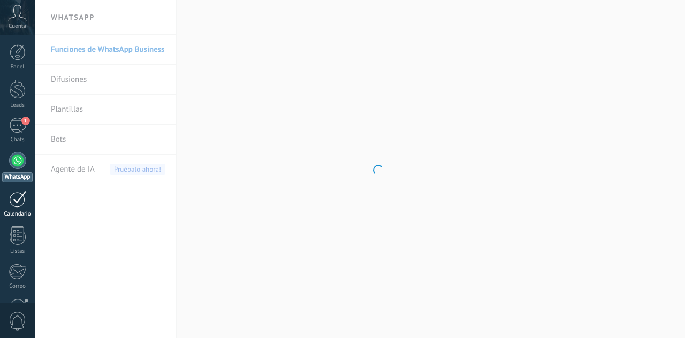
click at [12, 211] on div "Calendario" at bounding box center [17, 214] width 31 height 7
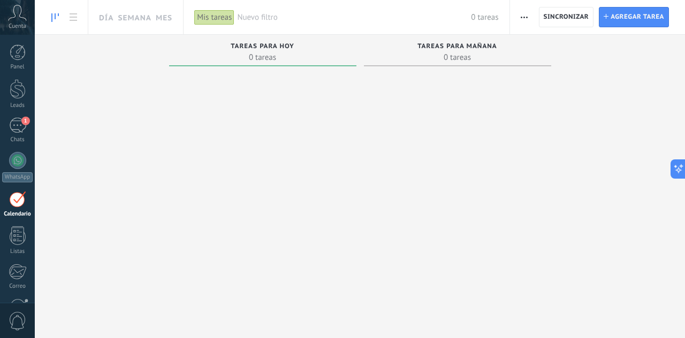
click at [17, 223] on div "Panel Leads 1 Chats WhatsApp Clientes" at bounding box center [17, 227] width 35 height 366
click at [25, 244] on div at bounding box center [18, 235] width 16 height 19
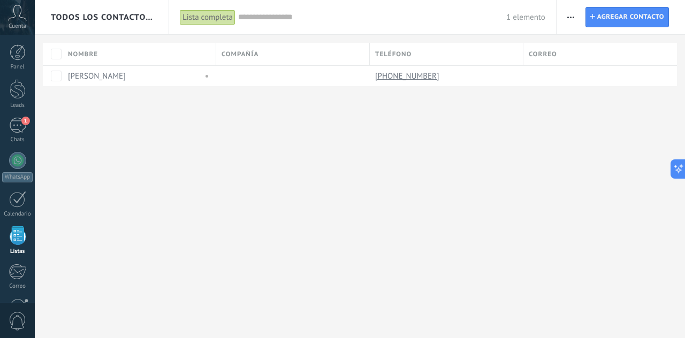
scroll to position [66, 0]
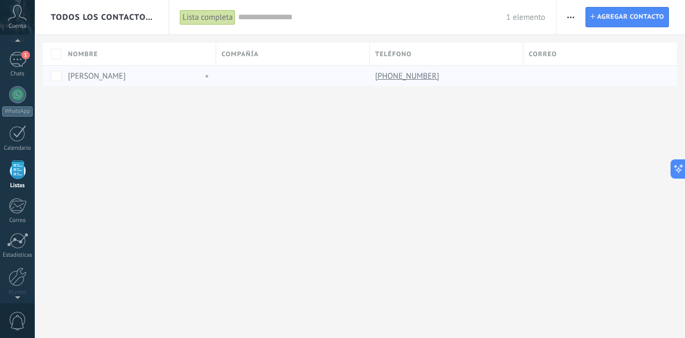
click at [210, 74] on div "[PERSON_NAME]" at bounding box center [140, 75] width 154 height 21
click at [208, 75] on span at bounding box center [205, 76] width 12 height 10
click at [68, 134] on div "Todos los contactos y empresas Lista completa Aplicar 1 elemento Lista completa…" at bounding box center [360, 169] width 651 height 338
click at [103, 153] on div "Todos los contactos y empresas Lista completa Aplicar 1 elemento Lista completa…" at bounding box center [360, 169] width 651 height 338
click at [245, 57] on span "Compañía" at bounding box center [240, 54] width 37 height 10
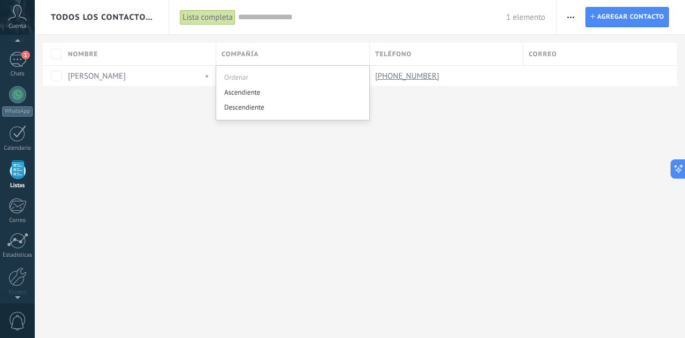
click at [167, 148] on div "Todos los contactos y empresas Lista completa Aplicar 1 elemento Lista completa…" at bounding box center [360, 169] width 651 height 338
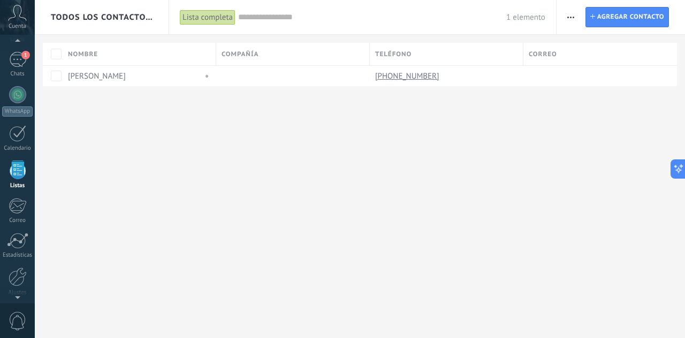
drag, startPoint x: 271, startPoint y: 90, endPoint x: 274, endPoint y: 79, distance: 12.2
click at [271, 90] on div "Todos los contactos y empresas Lista completa Aplicar 1 elemento Lista completa…" at bounding box center [360, 60] width 651 height 121
click at [274, 79] on div at bounding box center [290, 76] width 148 height 20
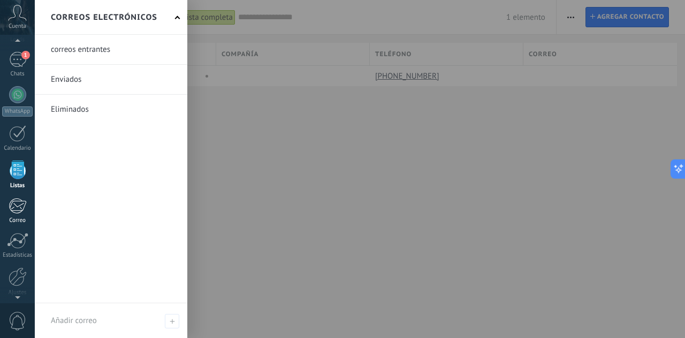
click at [23, 207] on div at bounding box center [18, 206] width 18 height 16
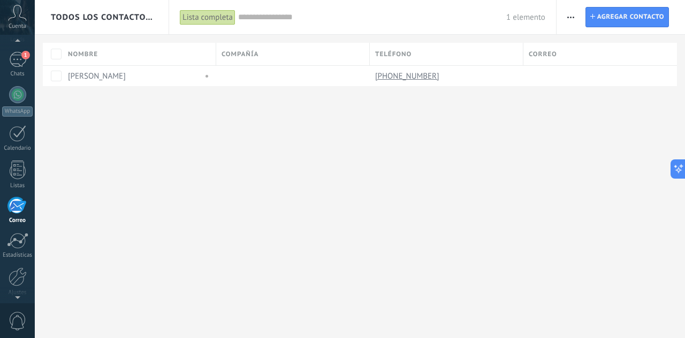
scroll to position [103, 0]
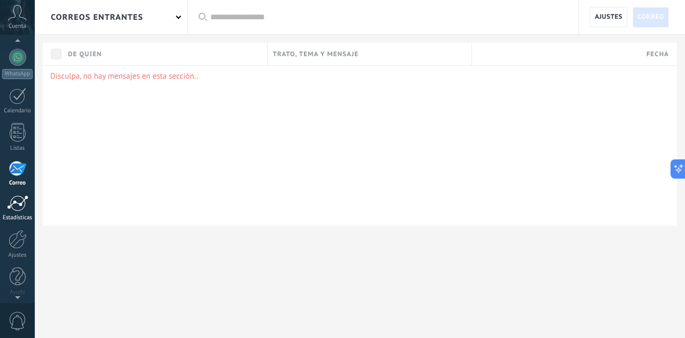
click at [11, 213] on link "Estadísticas" at bounding box center [17, 208] width 35 height 26
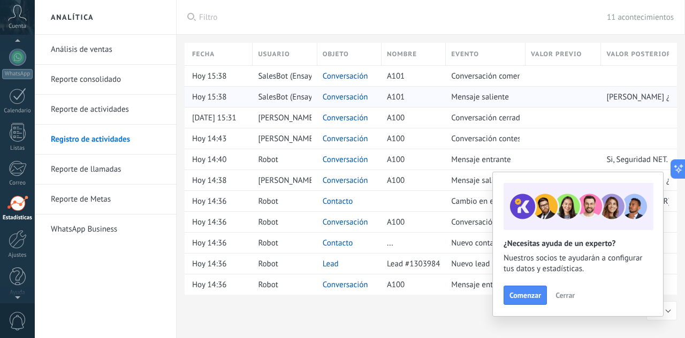
scroll to position [106, 0]
click at [570, 291] on button "Cerrar" at bounding box center [565, 296] width 29 height 16
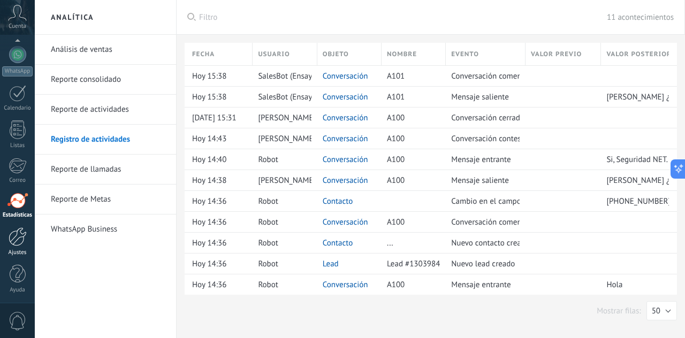
click at [9, 240] on div at bounding box center [18, 237] width 18 height 19
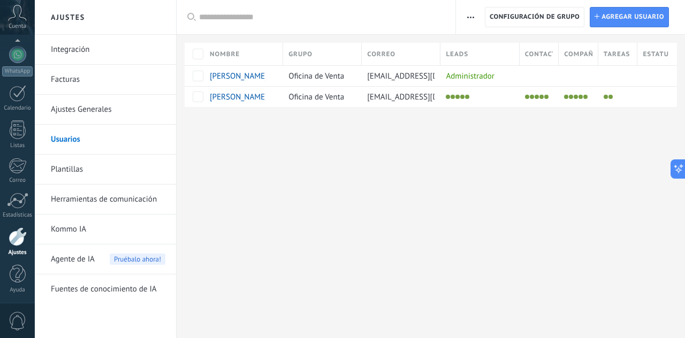
click at [634, 15] on span "Agregar usuario" at bounding box center [633, 16] width 63 height 19
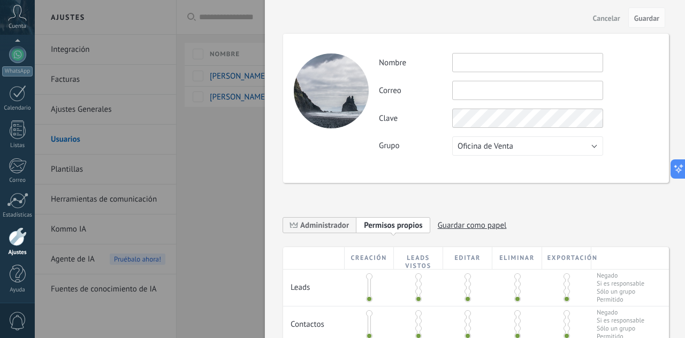
click at [475, 77] on div "Actividad Nombre Correo No puedes editar este correo porque el usuario tiene la…" at bounding box center [518, 104] width 279 height 103
click at [479, 65] on input "text" at bounding box center [527, 62] width 151 height 19
type input "******"
click at [532, 86] on input "text" at bounding box center [527, 90] width 151 height 19
type input "**********"
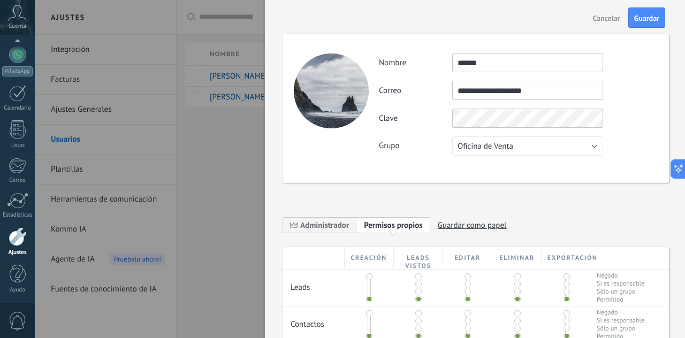
click at [534, 105] on div "**********" at bounding box center [518, 104] width 279 height 103
click at [434, 159] on div "**********" at bounding box center [476, 108] width 386 height 149
click at [642, 20] on span "Guardar" at bounding box center [646, 17] width 25 height 7
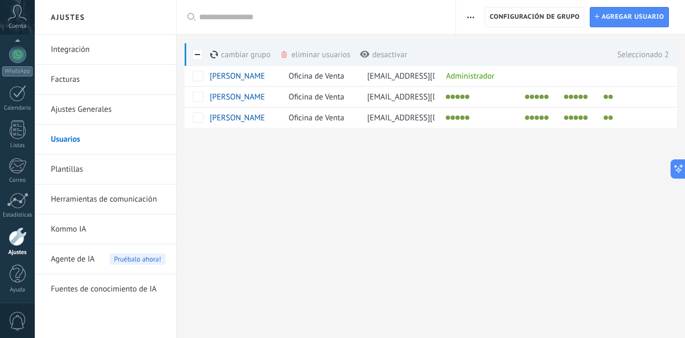
click at [226, 217] on div "Ajustes Integración Facturas Ajustes Generales Usuarios Plantillas Herramientas…" at bounding box center [360, 169] width 651 height 338
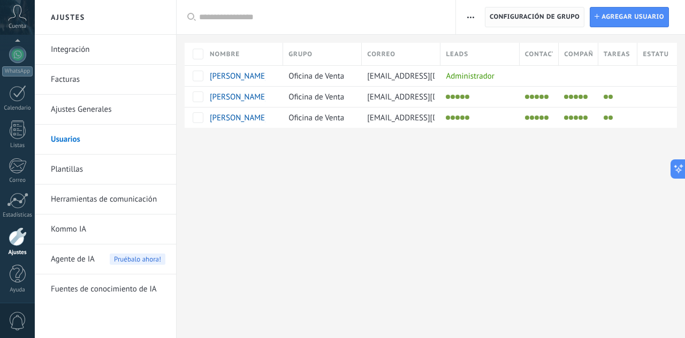
click at [504, 20] on span "Configuración de grupo" at bounding box center [535, 16] width 90 height 19
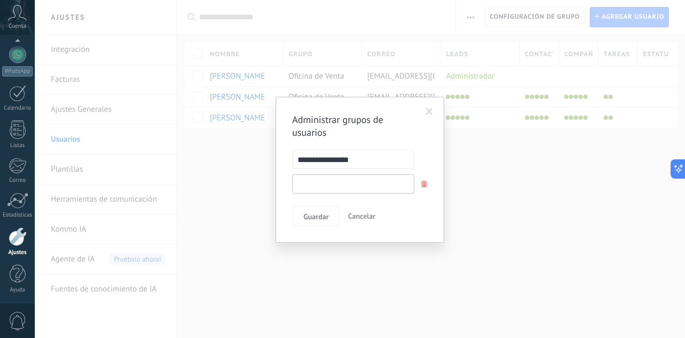
click at [336, 191] on input "text" at bounding box center [353, 184] width 122 height 19
click at [356, 169] on form "**********" at bounding box center [359, 172] width 135 height 44
click at [433, 109] on span at bounding box center [429, 111] width 7 height 7
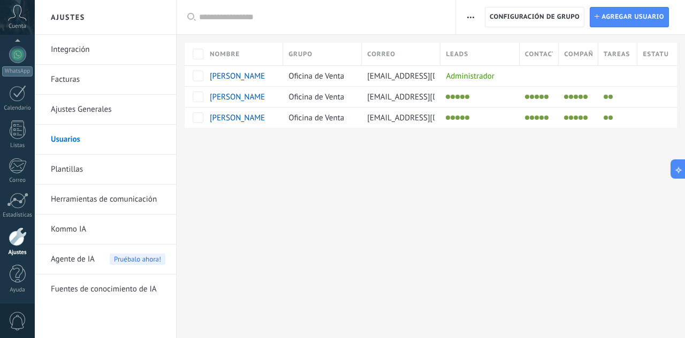
click at [501, 208] on div "Ajustes Integración Facturas Ajustes Generales Usuarios Plantillas Herramientas…" at bounding box center [360, 169] width 651 height 338
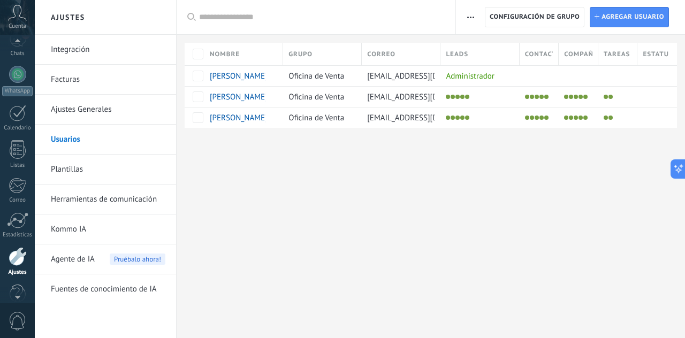
scroll to position [78, 0]
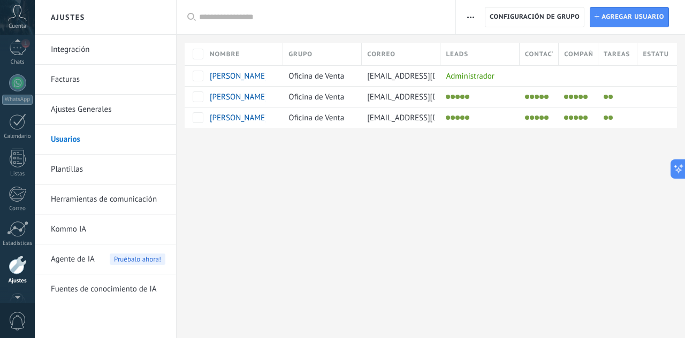
click at [14, 14] on icon at bounding box center [17, 13] width 19 height 16
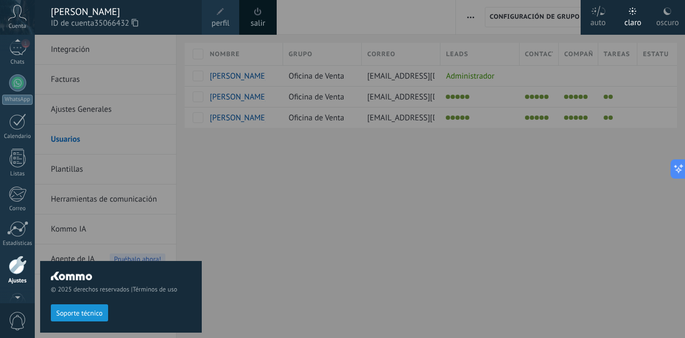
click at [339, 222] on div at bounding box center [377, 169] width 685 height 338
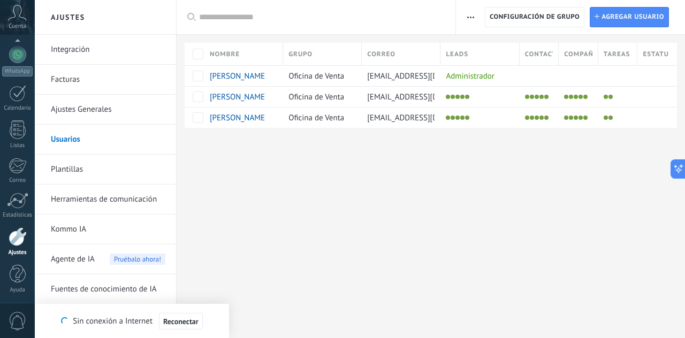
scroll to position [105, 0]
click at [19, 24] on span "Cuenta" at bounding box center [18, 26] width 18 height 7
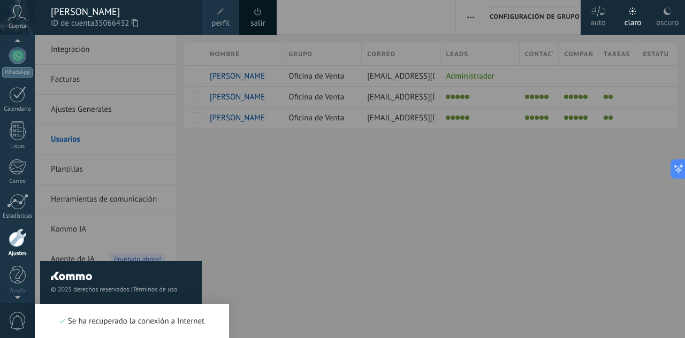
click at [222, 16] on span at bounding box center [221, 12] width 12 height 12
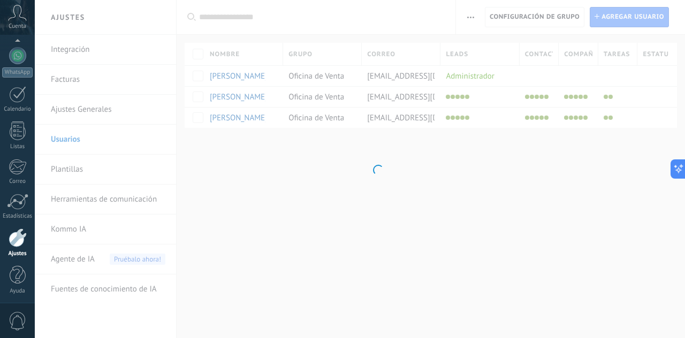
scroll to position [106, 0]
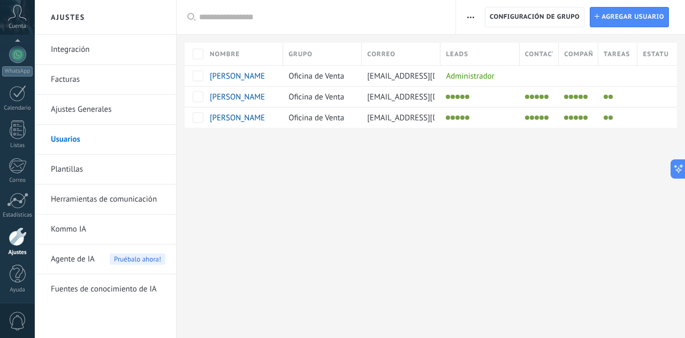
click at [18, 16] on icon at bounding box center [17, 13] width 19 height 16
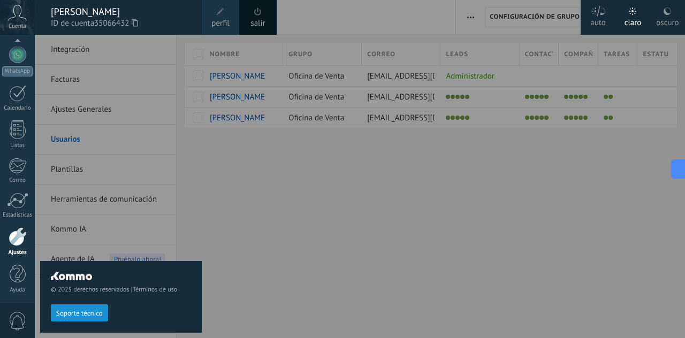
click at [164, 11] on div "[PERSON_NAME]" at bounding box center [121, 12] width 140 height 12
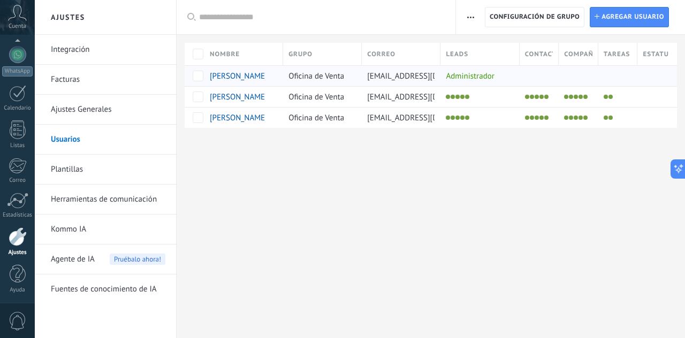
click at [254, 77] on span "[PERSON_NAME]" at bounding box center [239, 76] width 58 height 10
click at [10, 108] on div "Calendario" at bounding box center [17, 108] width 31 height 7
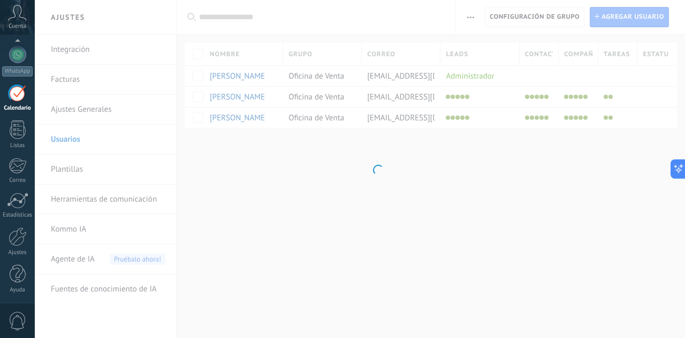
scroll to position [101, 0]
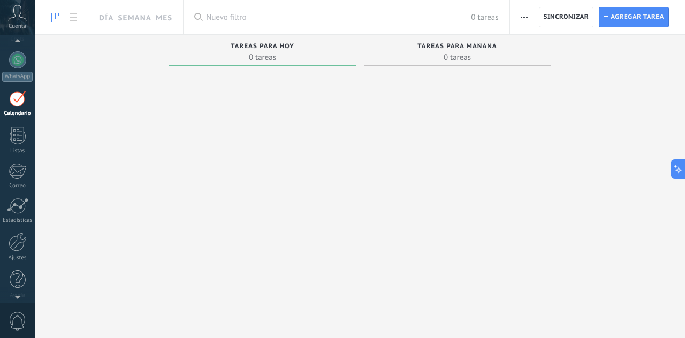
click at [19, 14] on icon at bounding box center [17, 13] width 19 height 16
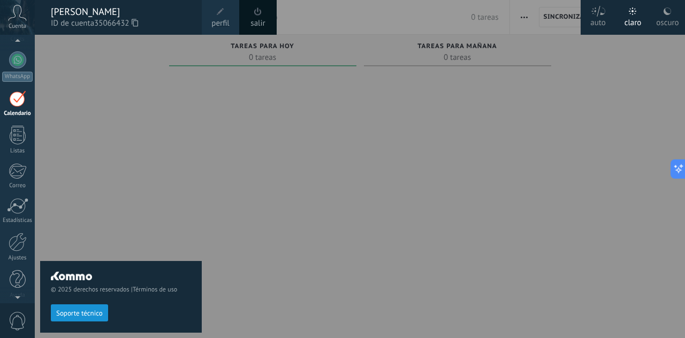
click at [218, 18] on span "perfil" at bounding box center [220, 24] width 18 height 12
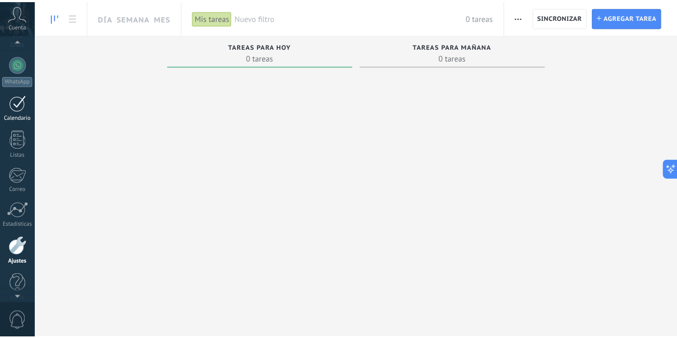
scroll to position [106, 0]
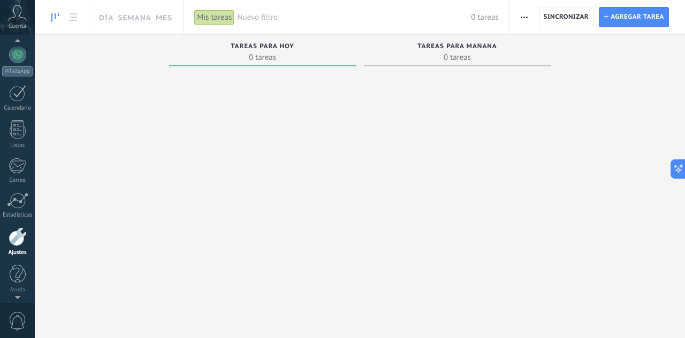
click at [79, 208] on div "Tareas completas 0 tareas Tareas caducadas 0 tareas Tareas para hoy 0 tareas Ta…" at bounding box center [360, 152] width 651 height 235
click at [19, 237] on div at bounding box center [18, 237] width 18 height 19
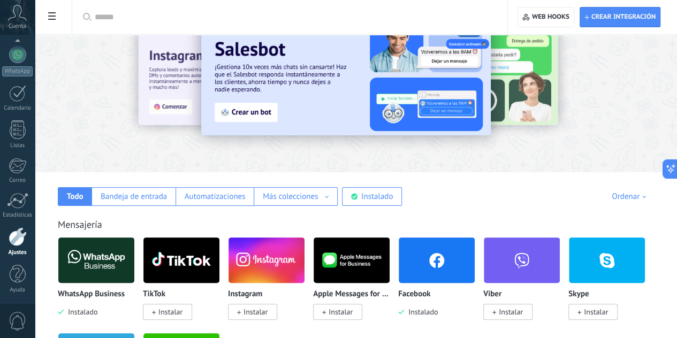
scroll to position [54, 0]
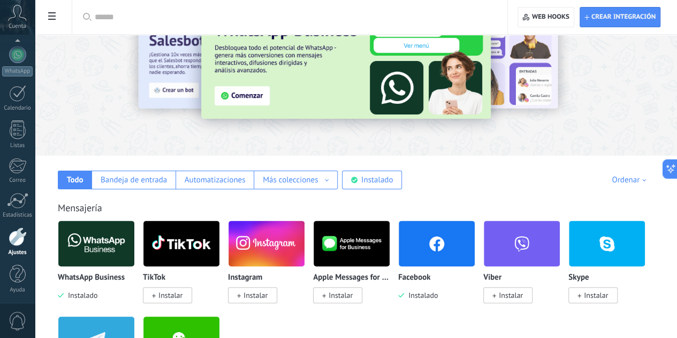
click at [21, 19] on icon at bounding box center [17, 13] width 19 height 16
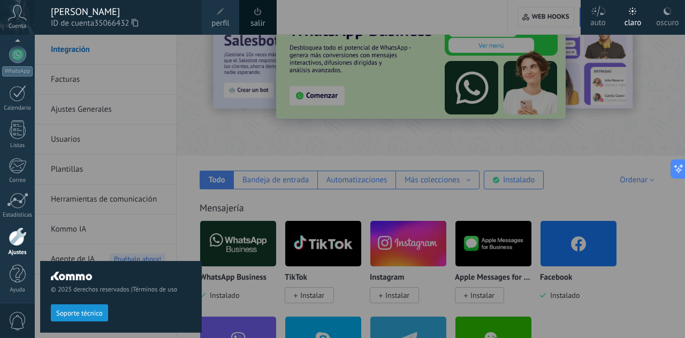
click at [671, 11] on use at bounding box center [667, 10] width 7 height 7
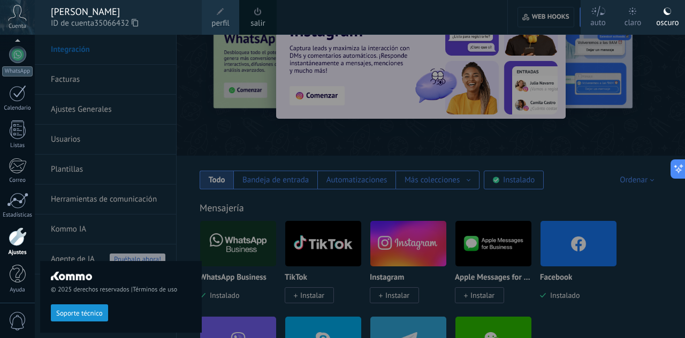
click at [124, 14] on div "[PERSON_NAME]" at bounding box center [121, 12] width 140 height 12
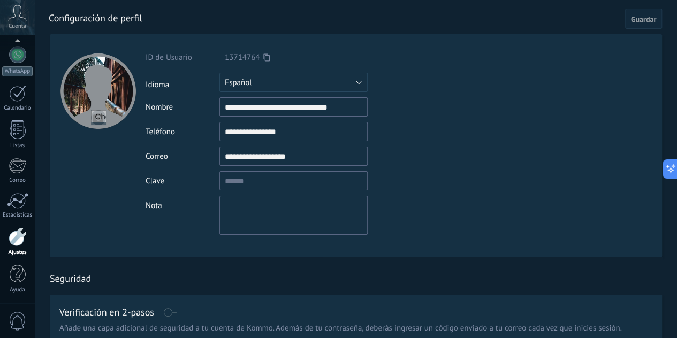
click at [96, 118] on input "file" at bounding box center [98, 117] width 15 height 15
type input "**********"
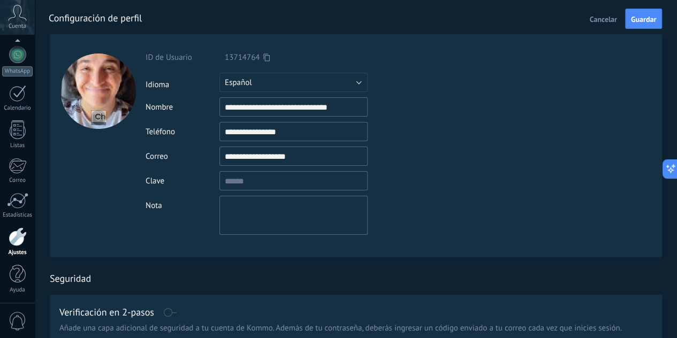
click at [101, 172] on div at bounding box center [98, 145] width 96 height 223
click at [101, 92] on div at bounding box center [98, 91] width 75 height 75
drag, startPoint x: 106, startPoint y: 80, endPoint x: 105, endPoint y: 105, distance: 25.2
click at [105, 105] on div at bounding box center [98, 91] width 75 height 75
click at [92, 114] on input "file" at bounding box center [98, 117] width 15 height 15
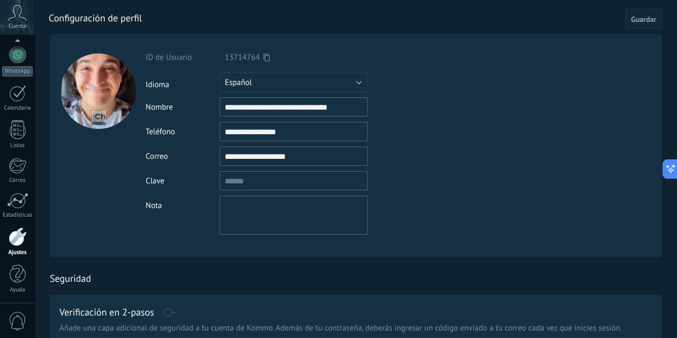
drag, startPoint x: 74, startPoint y: 78, endPoint x: 75, endPoint y: 169, distance: 91.6
click at [74, 80] on div at bounding box center [98, 91] width 75 height 75
click at [88, 205] on div at bounding box center [98, 145] width 96 height 223
click at [196, 215] on div "Nota" at bounding box center [319, 215] width 346 height 39
click at [652, 25] on button "Guardar" at bounding box center [643, 19] width 37 height 20
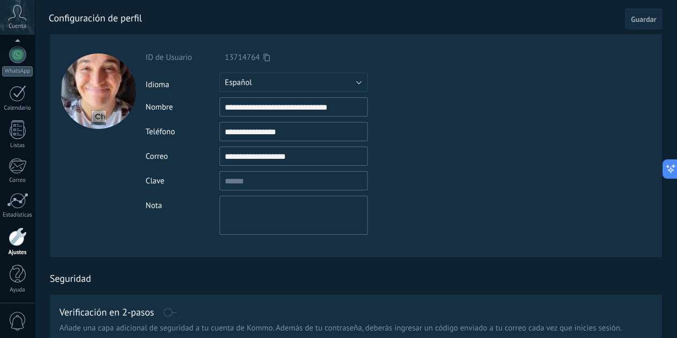
click at [632, 10] on button "Guardar" at bounding box center [643, 19] width 37 height 20
click at [637, 18] on span "Guardar" at bounding box center [643, 19] width 25 height 7
click at [101, 116] on input "file" at bounding box center [98, 117] width 15 height 15
type input "**********"
drag, startPoint x: 96, startPoint y: 103, endPoint x: 97, endPoint y: 115, distance: 12.3
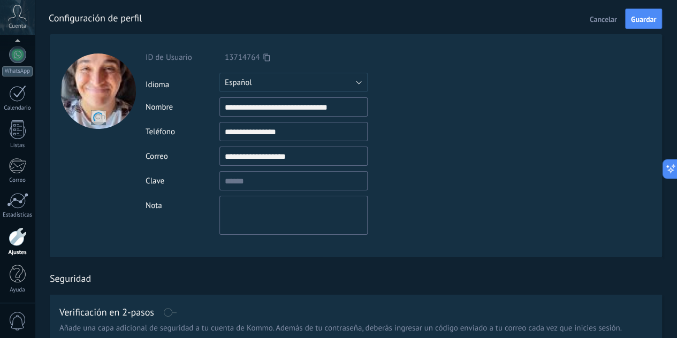
click at [96, 103] on div at bounding box center [98, 91] width 75 height 75
click at [103, 115] on span at bounding box center [98, 117] width 13 height 13
click at [102, 114] on div at bounding box center [98, 117] width 15 height 15
click at [106, 42] on div at bounding box center [98, 145] width 96 height 223
drag, startPoint x: 89, startPoint y: 108, endPoint x: 96, endPoint y: 118, distance: 12.0
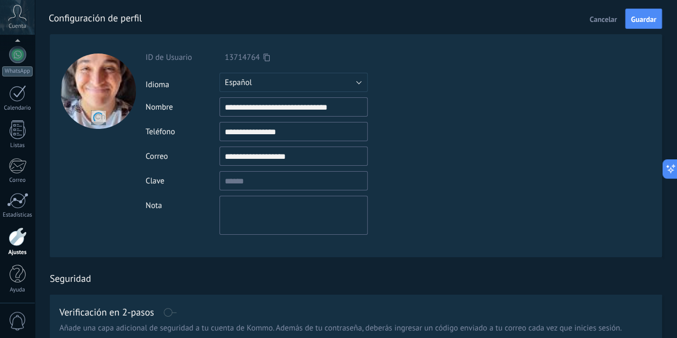
click at [89, 114] on div at bounding box center [98, 91] width 75 height 75
click at [96, 118] on span at bounding box center [98, 118] width 12 height 12
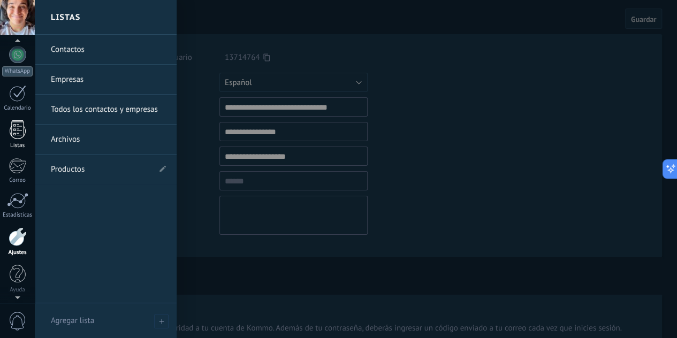
scroll to position [18, 0]
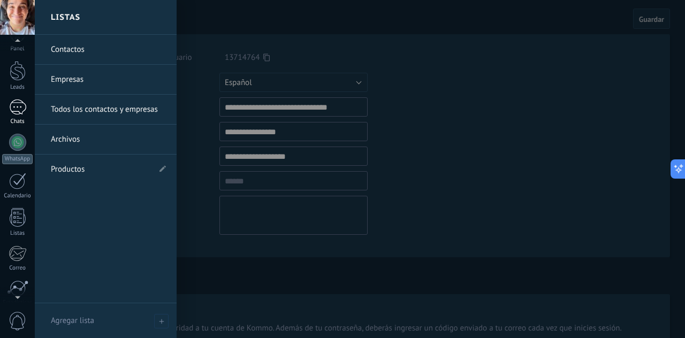
click at [18, 104] on div at bounding box center [17, 108] width 17 height 16
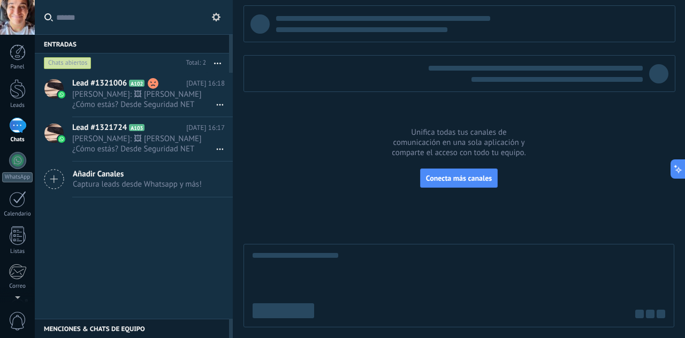
click at [14, 19] on div at bounding box center [17, 17] width 35 height 35
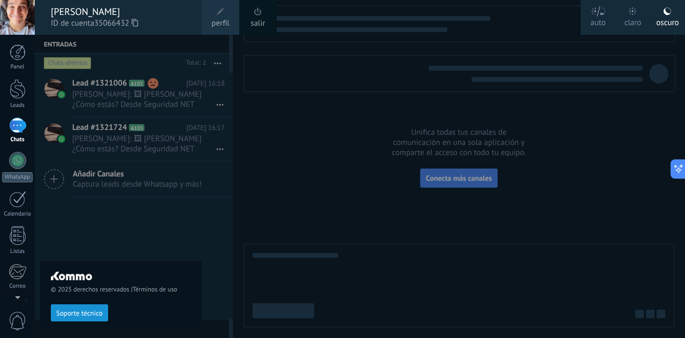
click at [217, 17] on span at bounding box center [221, 12] width 12 height 12
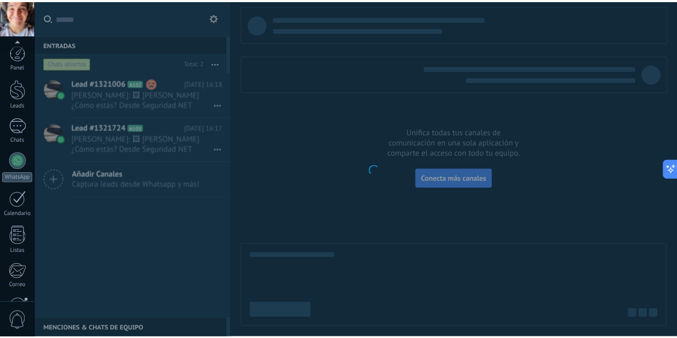
scroll to position [106, 0]
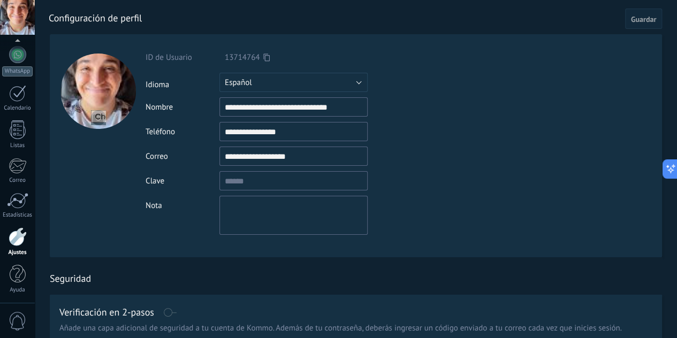
click at [96, 80] on div at bounding box center [98, 91] width 75 height 75
click at [97, 119] on input "file" at bounding box center [98, 117] width 15 height 15
type input "**********"
click at [95, 79] on div at bounding box center [98, 91] width 75 height 75
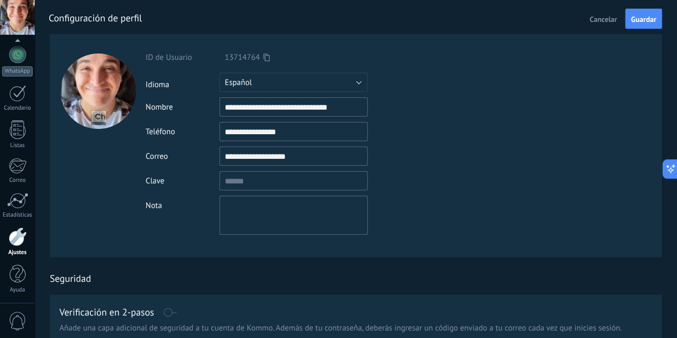
click at [101, 116] on input "file" at bounding box center [98, 117] width 15 height 15
click at [636, 16] on span "Guardar" at bounding box center [643, 19] width 25 height 7
click at [13, 62] on div at bounding box center [17, 54] width 17 height 17
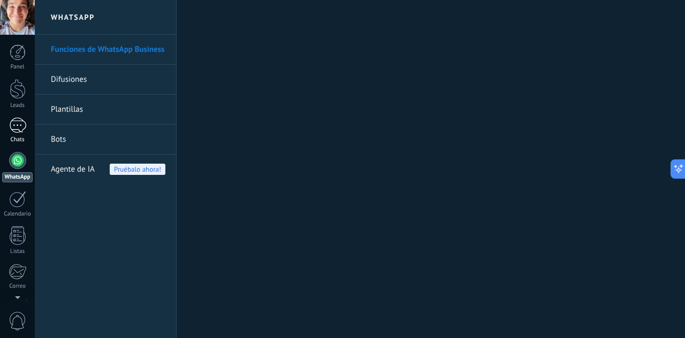
click at [18, 125] on div at bounding box center [17, 126] width 17 height 16
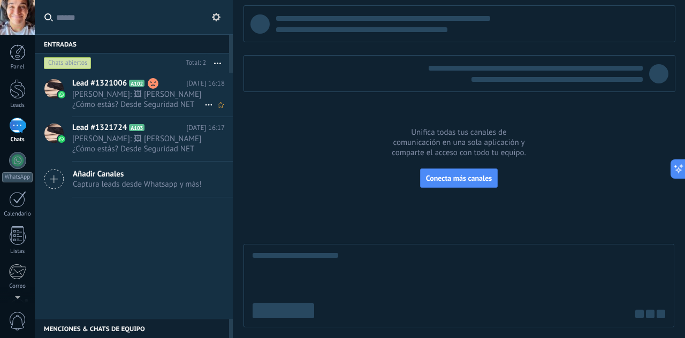
click at [116, 101] on span "Carlos: 🖼 Hola Gaspi ¿Cómo estás? Desde Seguridad NET nos preguntamos si ya dec…" at bounding box center [138, 99] width 132 height 20
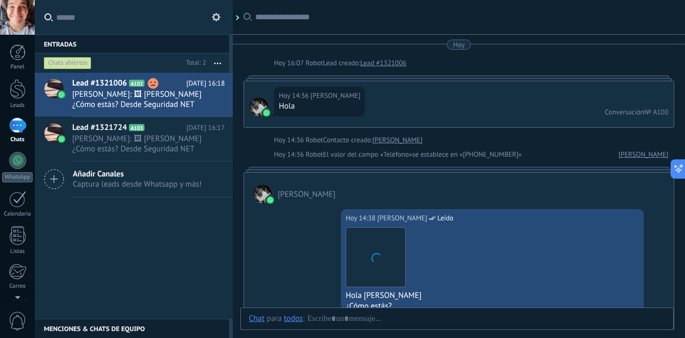
scroll to position [695, 0]
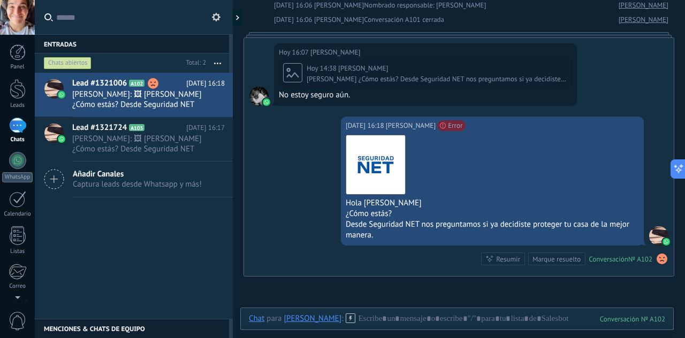
click at [657, 256] on use at bounding box center [662, 259] width 11 height 11
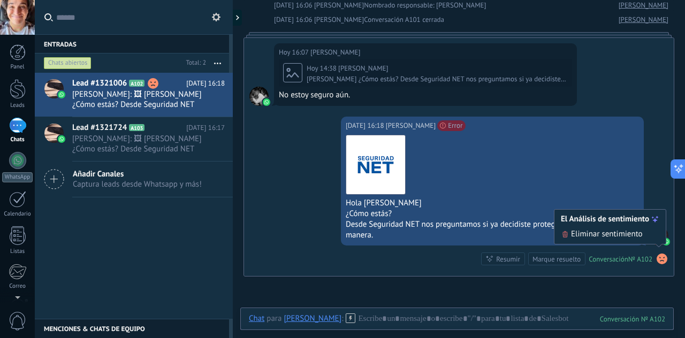
click at [625, 236] on span "Eliminar sentimiento" at bounding box center [607, 234] width 72 height 11
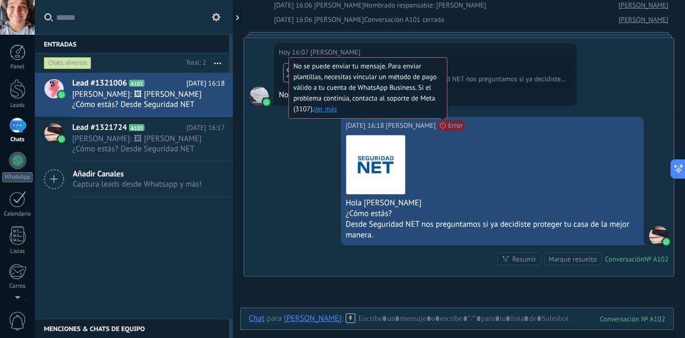
click at [410, 114] on span "No se puede enviar tu mensaje. Para enviar plantillas, necesitas vincular un mé…" at bounding box center [364, 88] width 143 height 52
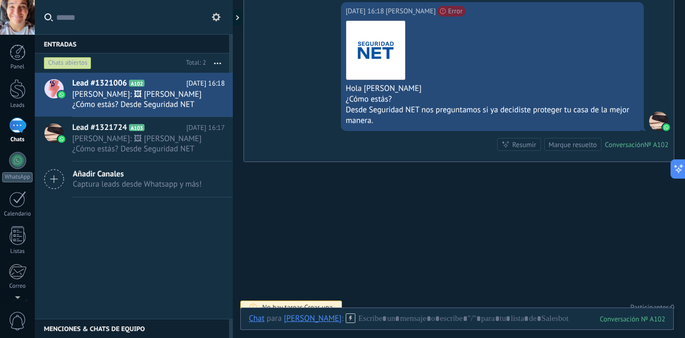
scroll to position [816, 0]
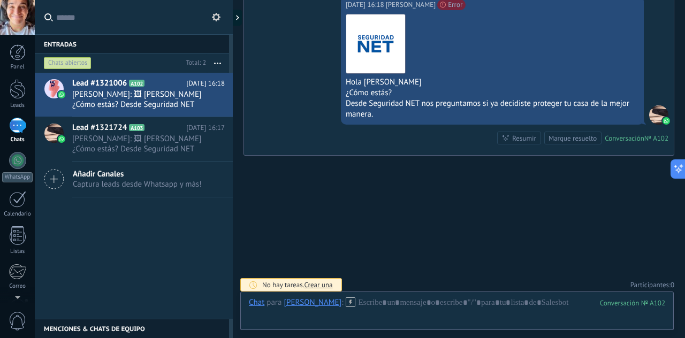
click at [580, 52] on div "Descargar" at bounding box center [492, 44] width 293 height 60
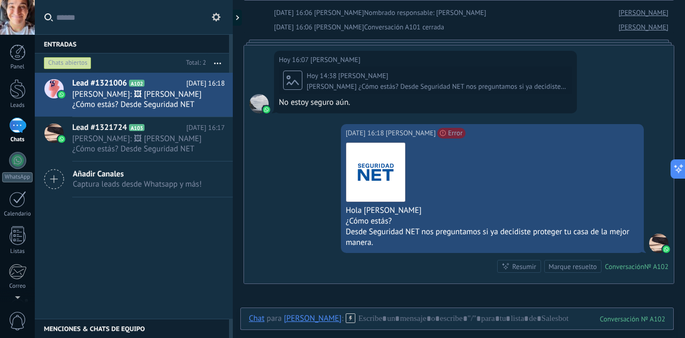
scroll to position [686, 0]
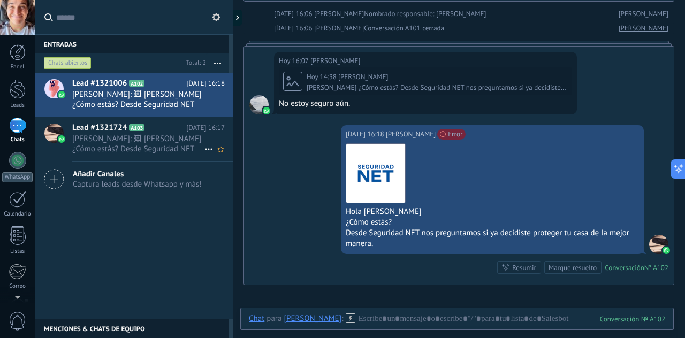
click at [142, 145] on span "Carlos: 🖼 Hola Carlos Beigbeder ¿Cómo estás? Desde Seguridad NET nos preguntamo…" at bounding box center [138, 144] width 132 height 20
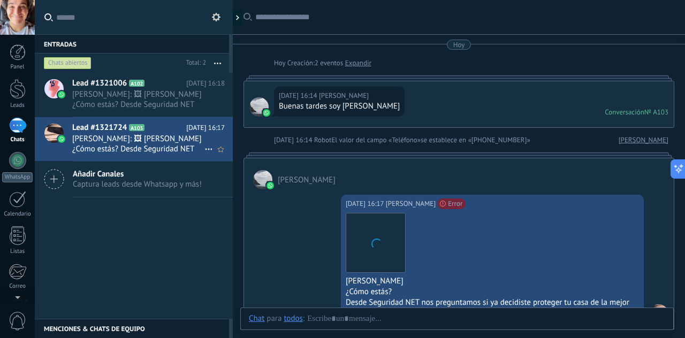
scroll to position [83, 0]
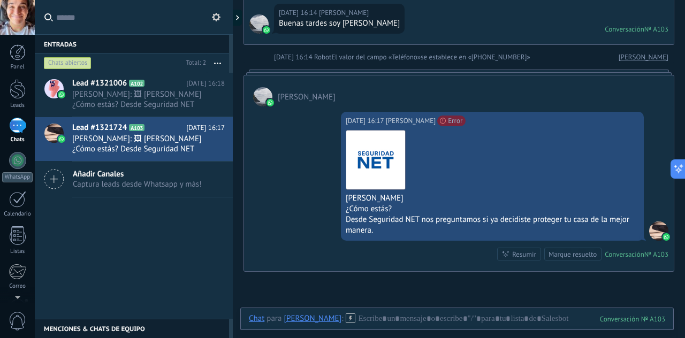
click at [655, 229] on div at bounding box center [658, 231] width 19 height 19
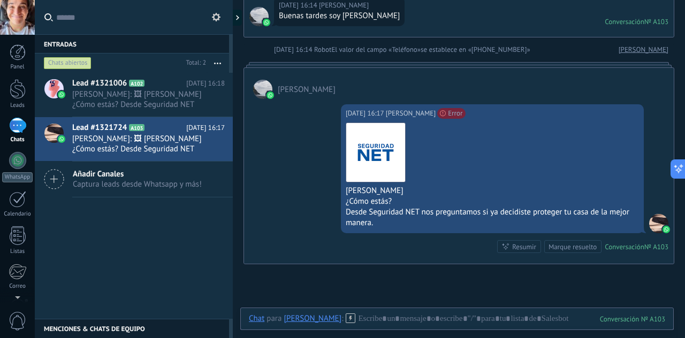
scroll to position [106, 0]
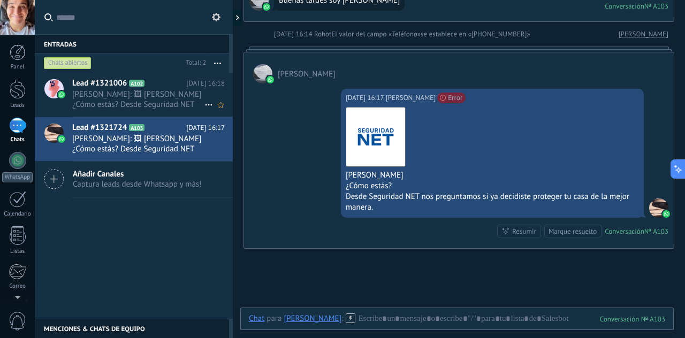
click at [104, 85] on span "Lead #1321006" at bounding box center [99, 83] width 55 height 11
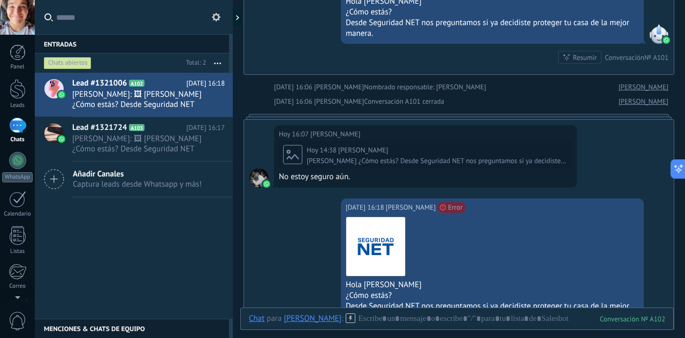
scroll to position [816, 0]
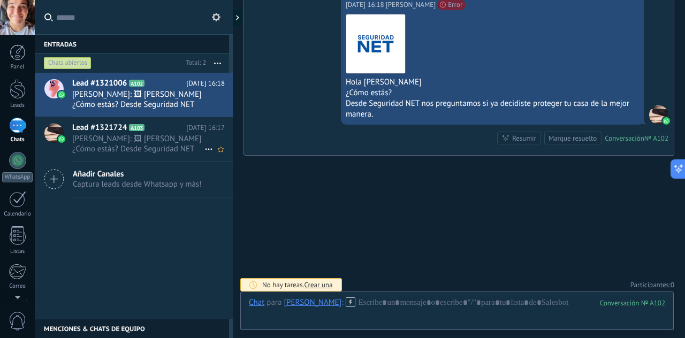
click at [125, 138] on span "Carlos: 🖼 Hola Carlos Beigbeder ¿Cómo estás? Desde Seguridad NET nos preguntamo…" at bounding box center [138, 144] width 132 height 20
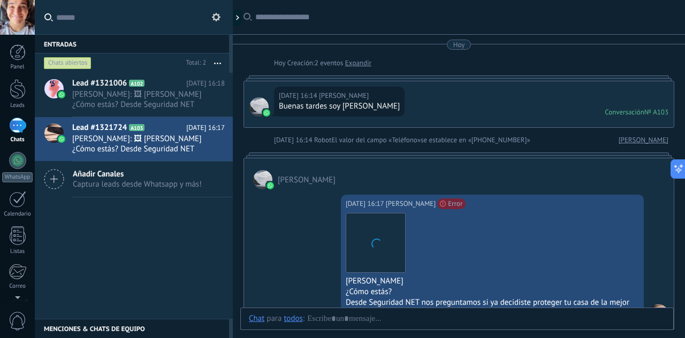
scroll to position [83, 0]
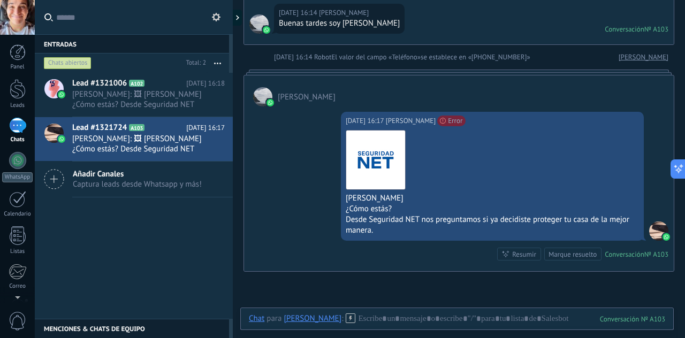
click at [256, 97] on div at bounding box center [262, 96] width 19 height 19
click at [654, 236] on div at bounding box center [658, 231] width 19 height 19
click at [645, 256] on div "№ A103" at bounding box center [657, 254] width 24 height 9
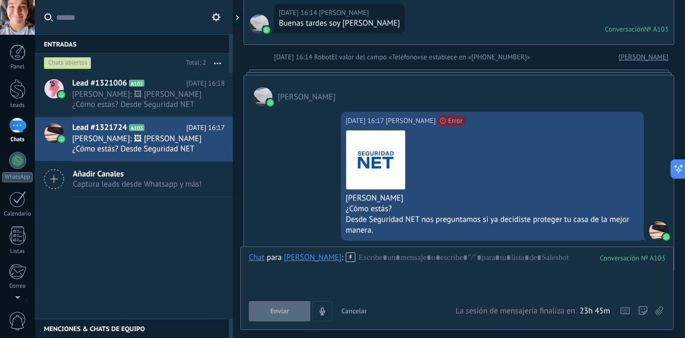
click at [348, 260] on icon at bounding box center [351, 258] width 10 height 10
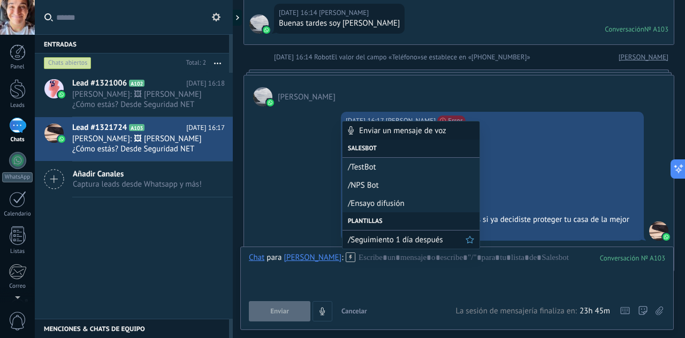
click at [384, 241] on span "/Seguimiento 1 día después" at bounding box center [407, 240] width 118 height 10
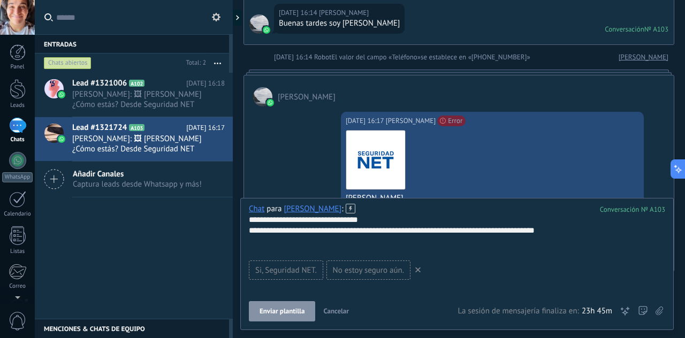
click at [285, 301] on div "**********" at bounding box center [457, 263] width 417 height 118
click at [286, 304] on button "Enviar plantilla" at bounding box center [282, 311] width 66 height 20
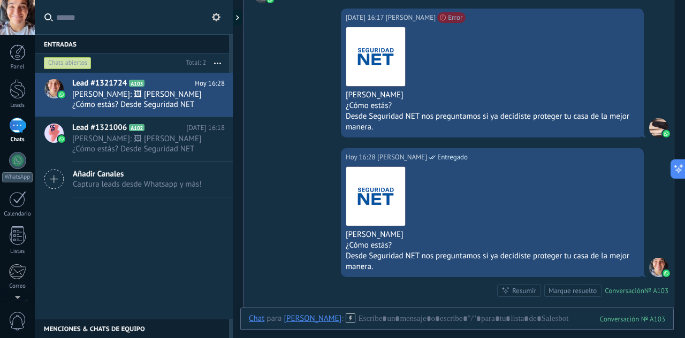
scroll to position [185, 0]
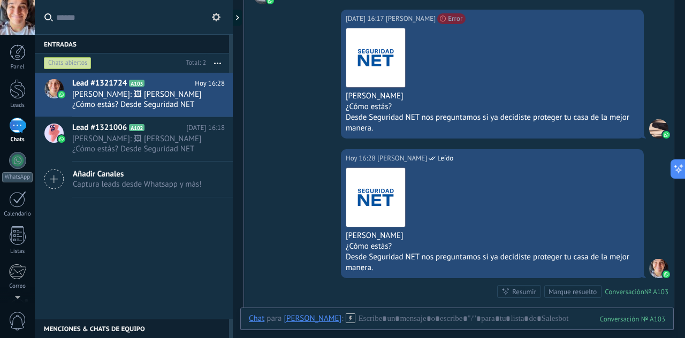
click at [19, 25] on div at bounding box center [17, 17] width 35 height 35
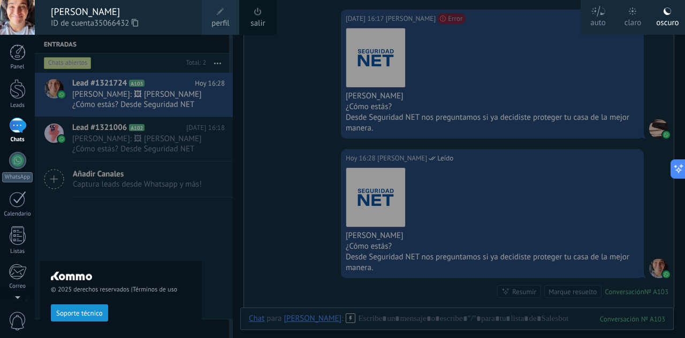
click at [224, 15] on span at bounding box center [221, 12] width 12 height 12
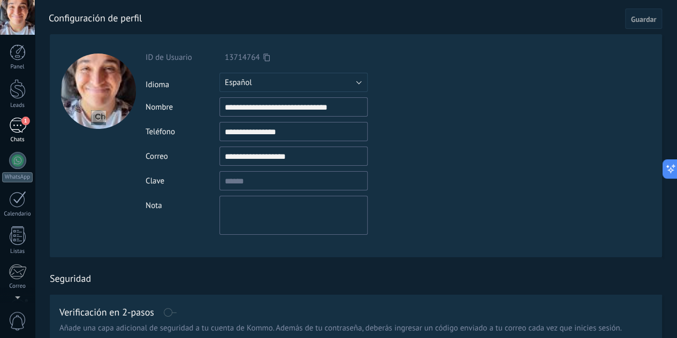
click at [24, 124] on span "1" at bounding box center [25, 121] width 9 height 9
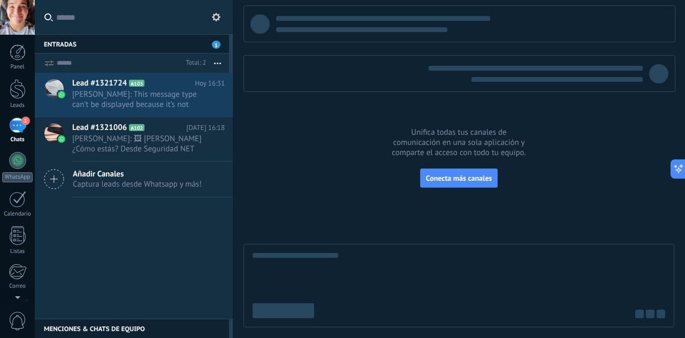
click at [215, 41] on span "1" at bounding box center [216, 45] width 9 height 8
click at [14, 131] on div "1" at bounding box center [17, 126] width 17 height 16
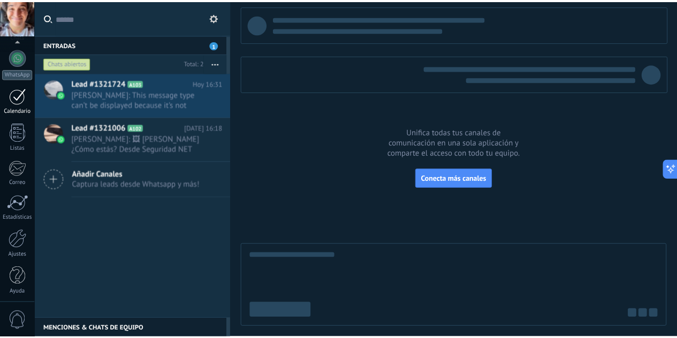
scroll to position [106, 0]
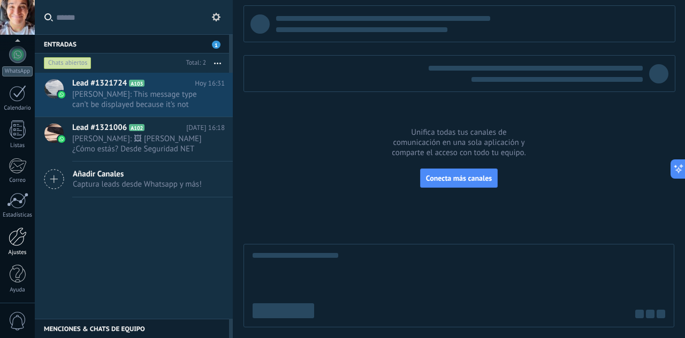
click at [16, 235] on div at bounding box center [18, 237] width 18 height 19
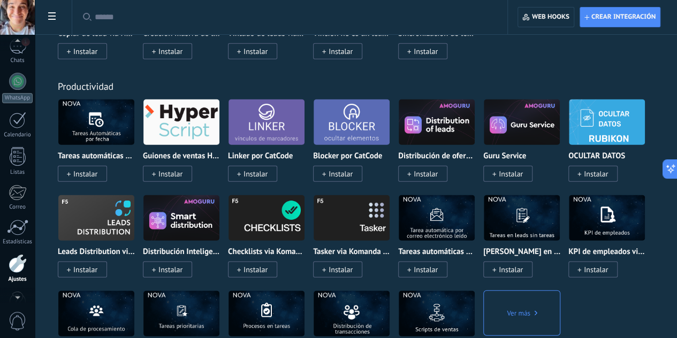
scroll to position [78, 0]
click at [15, 29] on div at bounding box center [17, 17] width 35 height 35
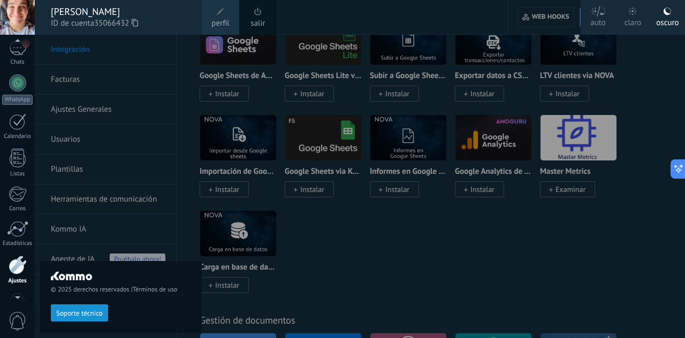
click at [217, 21] on span "perfil" at bounding box center [220, 24] width 18 height 12
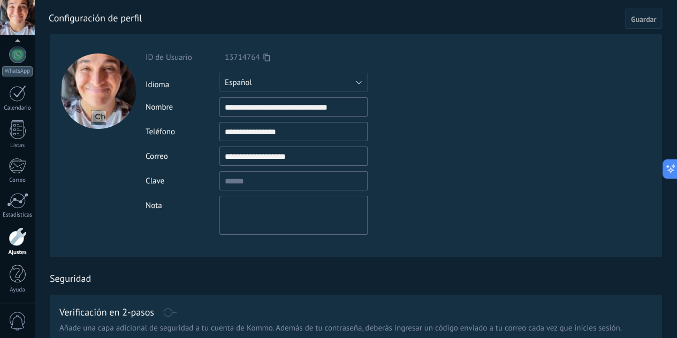
click at [99, 117] on input "file" at bounding box center [98, 117] width 15 height 15
type input "**********"
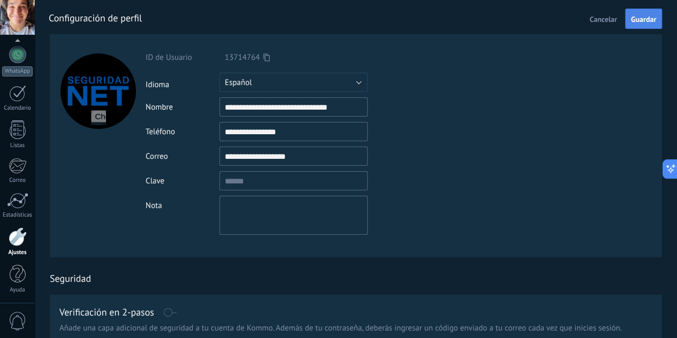
click at [642, 24] on button "Guardar" at bounding box center [643, 19] width 37 height 20
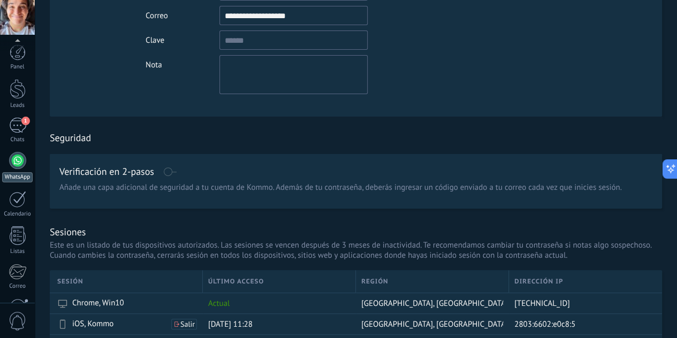
scroll to position [106, 0]
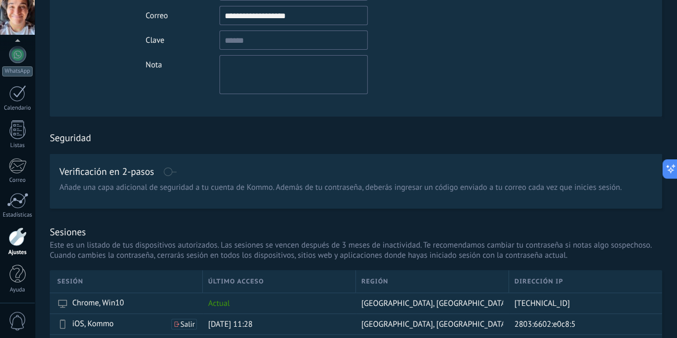
click at [20, 240] on div at bounding box center [18, 237] width 18 height 19
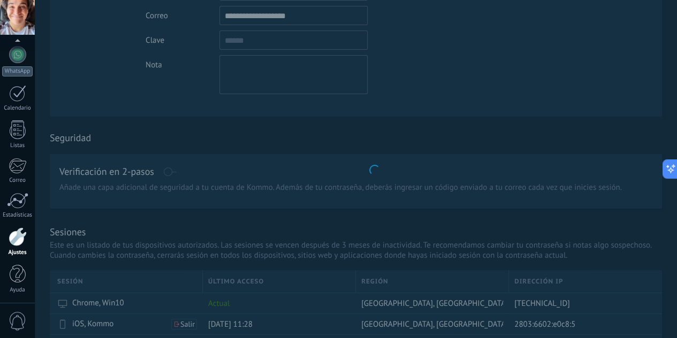
click at [20, 240] on div at bounding box center [18, 237] width 18 height 19
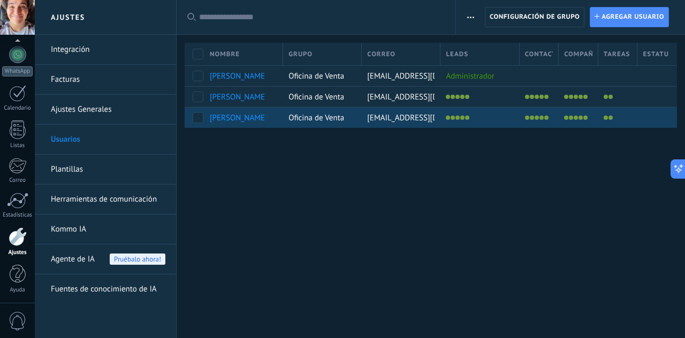
click at [237, 115] on div "[PERSON_NAME]" at bounding box center [238, 118] width 56 height 10
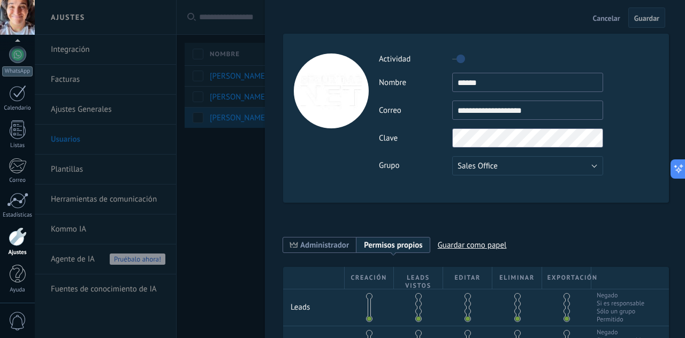
click at [237, 115] on div at bounding box center [342, 169] width 685 height 338
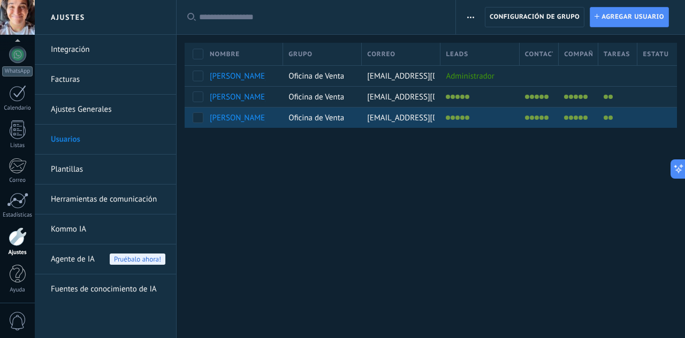
click at [237, 115] on div "[PERSON_NAME]" at bounding box center [238, 118] width 56 height 10
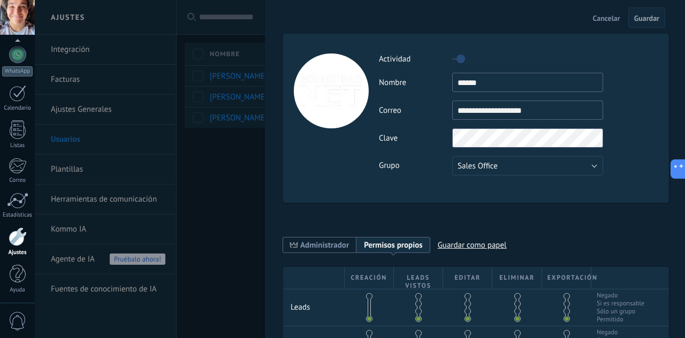
click at [338, 103] on div at bounding box center [331, 91] width 75 height 75
click at [491, 81] on input "******" at bounding box center [527, 82] width 151 height 19
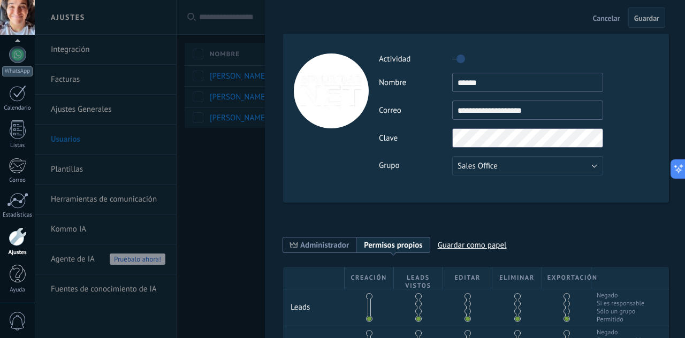
click at [367, 200] on div "**********" at bounding box center [476, 118] width 386 height 169
click at [343, 115] on div at bounding box center [331, 91] width 75 height 75
click at [388, 64] on div "Actividad" at bounding box center [518, 58] width 279 height 17
click at [347, 79] on div at bounding box center [331, 91] width 75 height 75
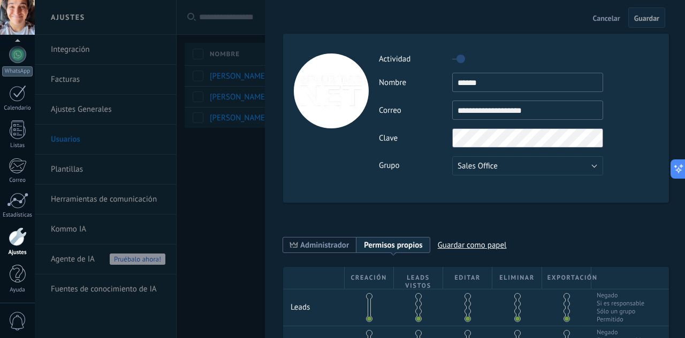
click at [347, 79] on div at bounding box center [331, 91] width 75 height 75
click at [616, 21] on span "Cancelar" at bounding box center [606, 17] width 27 height 7
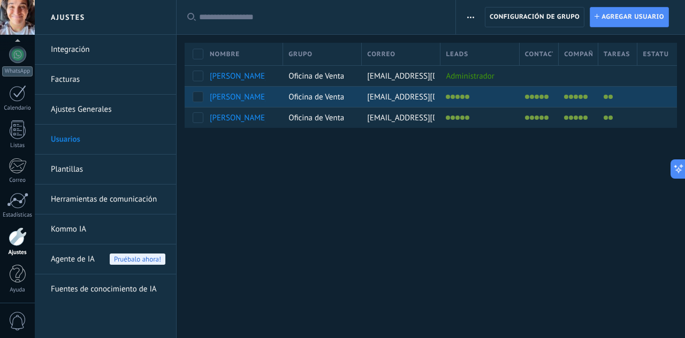
click at [252, 99] on div "[PERSON_NAME]" at bounding box center [238, 97] width 56 height 10
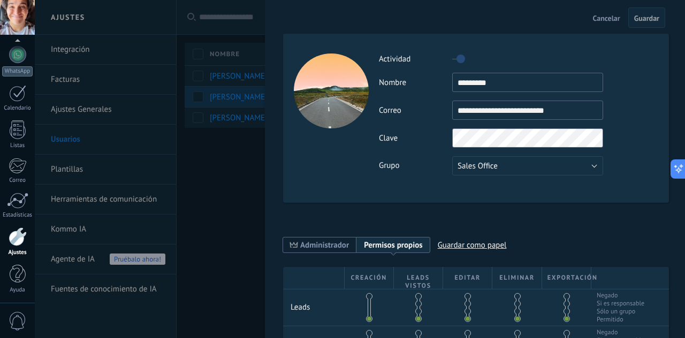
click at [252, 99] on div at bounding box center [342, 169] width 685 height 338
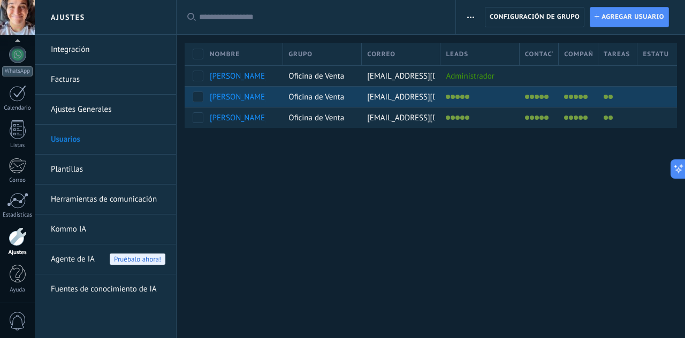
click at [252, 99] on div "[PERSON_NAME]" at bounding box center [238, 97] width 56 height 10
drag, startPoint x: 252, startPoint y: 99, endPoint x: 247, endPoint y: 95, distance: 5.7
click at [247, 95] on div "[PERSON_NAME]" at bounding box center [238, 97] width 56 height 10
click at [227, 100] on span "[PERSON_NAME]" at bounding box center [239, 97] width 58 height 10
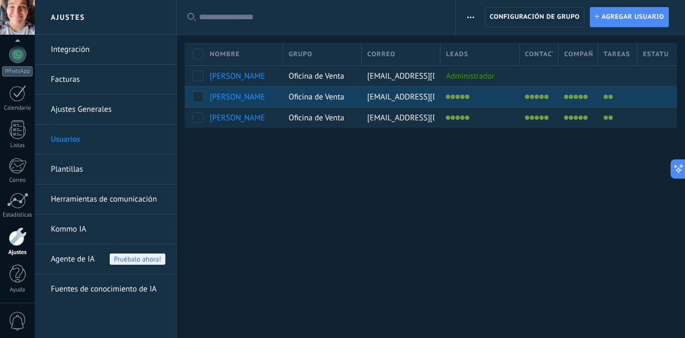
click at [227, 100] on span "[PERSON_NAME]" at bounding box center [239, 97] width 58 height 10
click at [301, 90] on div "Oficina de Venta" at bounding box center [319, 97] width 73 height 20
click at [310, 99] on span "Oficina de Venta" at bounding box center [317, 97] width 56 height 10
click at [310, 99] on body ".abccls-1,.abccls-2{fill-rule:evenodd}.abccls-2{fill:#fff} .abfcls-1{fill:none}…" at bounding box center [342, 169] width 685 height 338
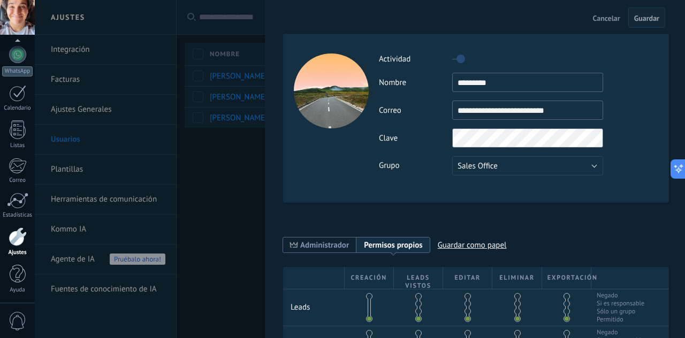
click at [321, 99] on div at bounding box center [331, 91] width 75 height 75
click at [241, 178] on div at bounding box center [342, 169] width 685 height 338
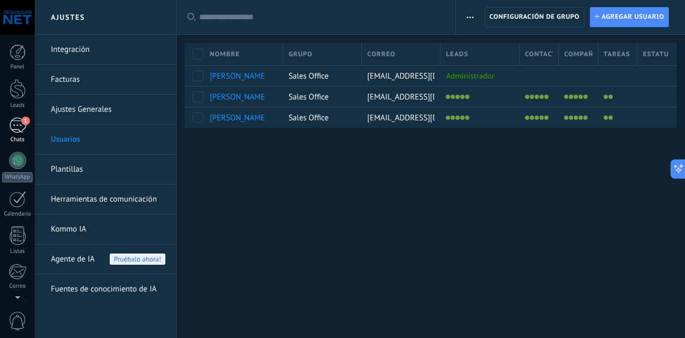
click at [24, 127] on div "1" at bounding box center [17, 126] width 17 height 16
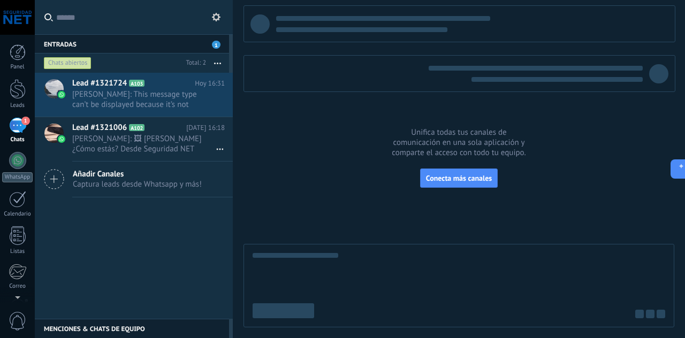
click at [424, 220] on div at bounding box center [459, 166] width 431 height 322
click at [16, 94] on div at bounding box center [18, 89] width 16 height 20
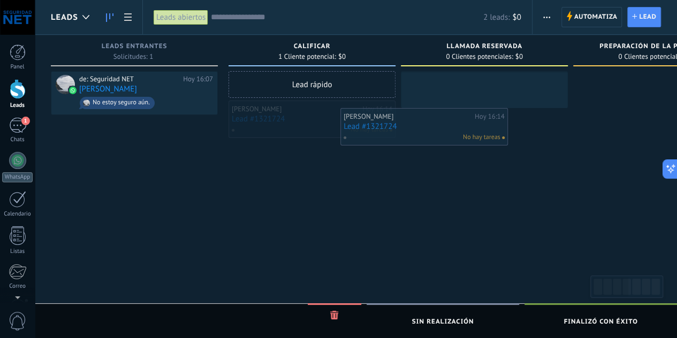
drag, startPoint x: 303, startPoint y: 126, endPoint x: 474, endPoint y: 119, distance: 170.9
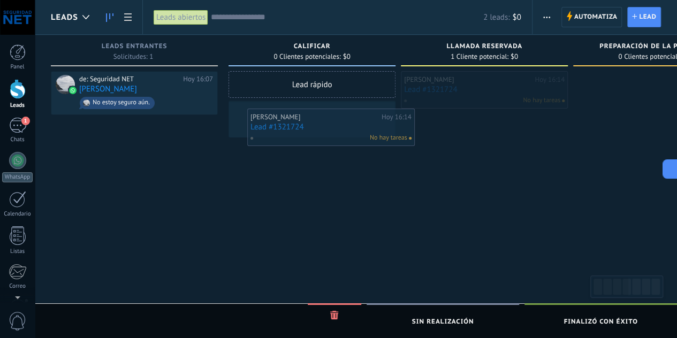
drag, startPoint x: 463, startPoint y: 90, endPoint x: 292, endPoint y: 131, distance: 175.6
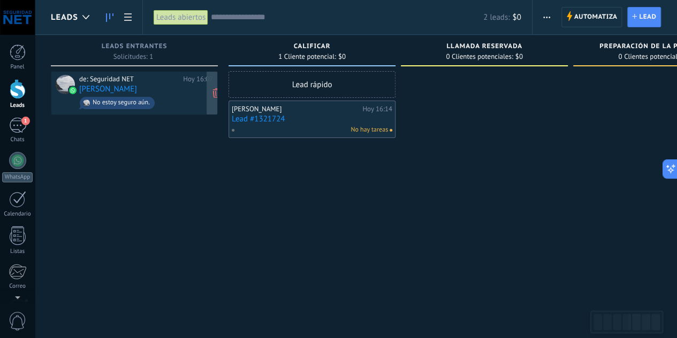
click at [134, 79] on div "de: Seguridad NET" at bounding box center [129, 79] width 100 height 9
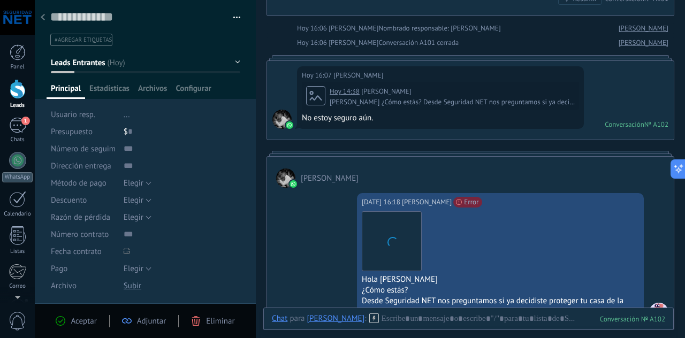
scroll to position [671, 0]
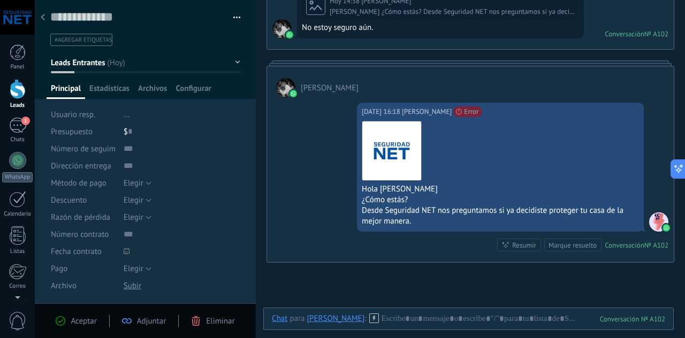
scroll to position [762, 0]
click at [19, 131] on div "1" at bounding box center [17, 126] width 17 height 16
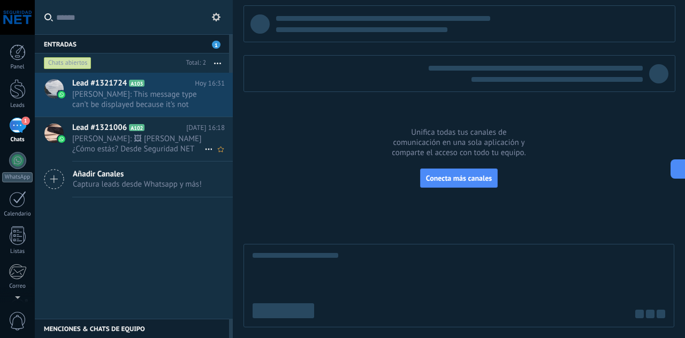
click at [121, 131] on span "Lead #1321006" at bounding box center [99, 128] width 55 height 11
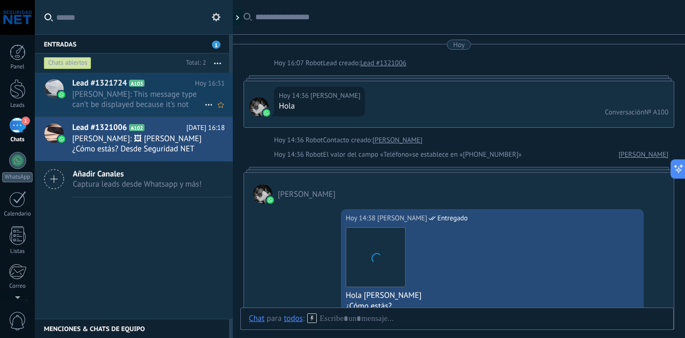
scroll to position [719, 0]
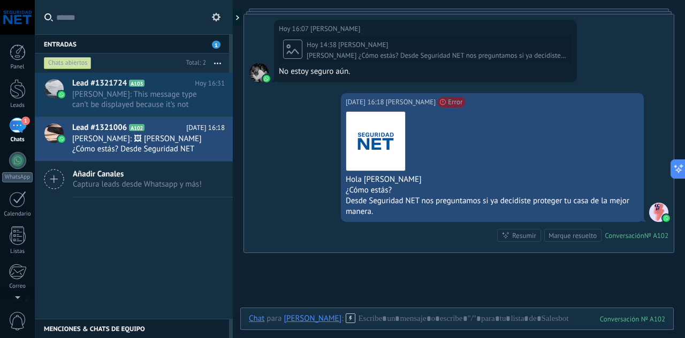
click at [9, 16] on div at bounding box center [17, 17] width 35 height 35
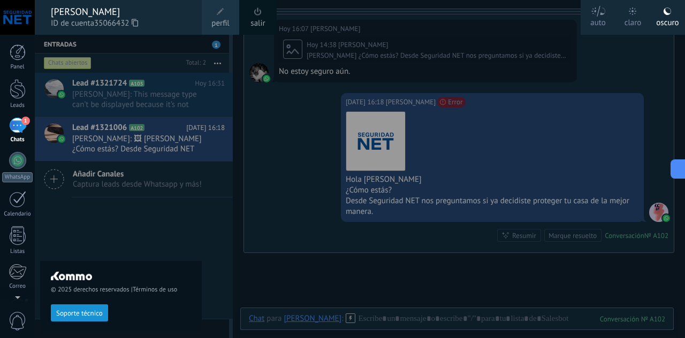
click at [293, 157] on div at bounding box center [377, 169] width 685 height 338
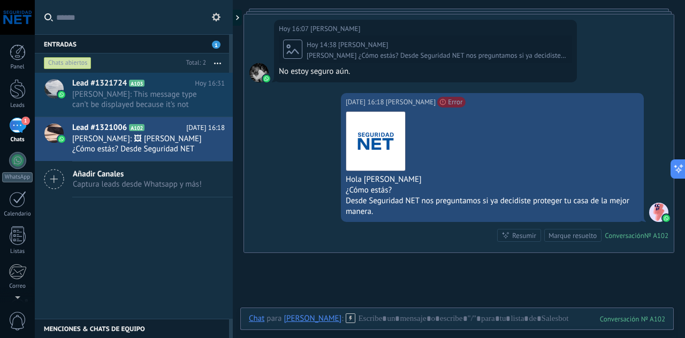
click at [14, 131] on div "1" at bounding box center [17, 126] width 17 height 16
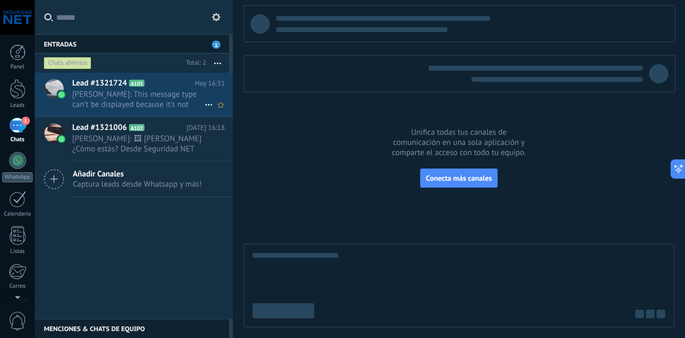
click at [114, 98] on span "[PERSON_NAME]: This message type can’t be displayed because it’s not supported …" at bounding box center [138, 99] width 132 height 20
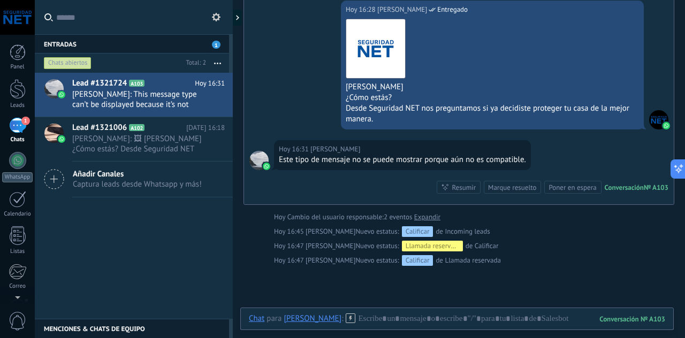
scroll to position [368, 0]
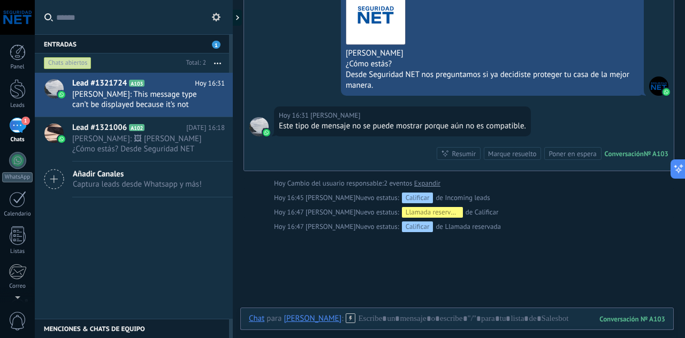
click at [218, 62] on button "button" at bounding box center [217, 63] width 23 height 19
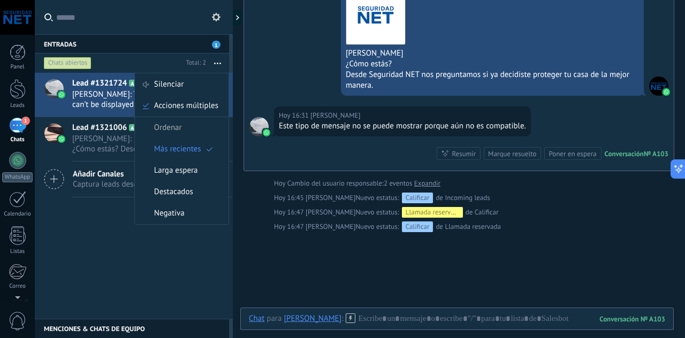
click at [92, 239] on div "Lead #1321724 A103 [DATE] 16:31 [PERSON_NAME]: This message type can’t be displ…" at bounding box center [134, 196] width 198 height 246
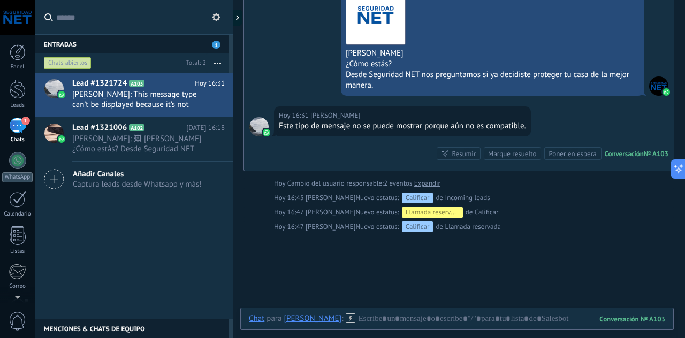
click at [21, 328] on span "0" at bounding box center [18, 321] width 18 height 19
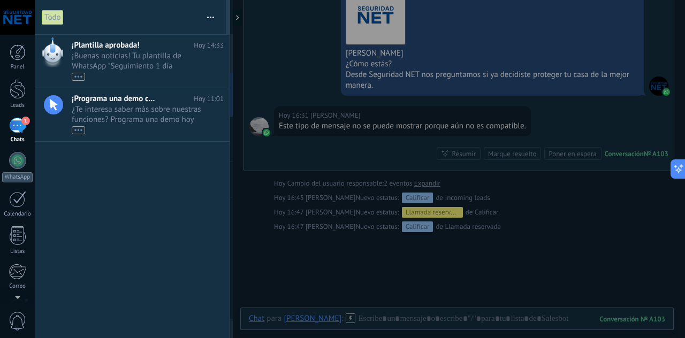
click at [152, 206] on div "¡Plantilla aprobada! [DATE] 14:33 ¡Buenas noticias! Tu plantilla de WhatsApp "S…" at bounding box center [132, 187] width 195 height 304
click at [9, 14] on div at bounding box center [17, 17] width 35 height 35
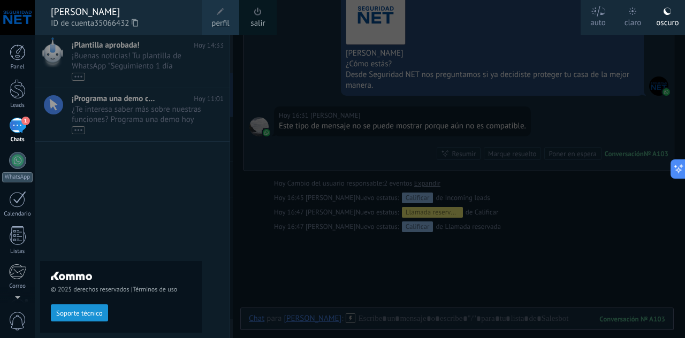
click at [5, 26] on div at bounding box center [17, 17] width 35 height 35
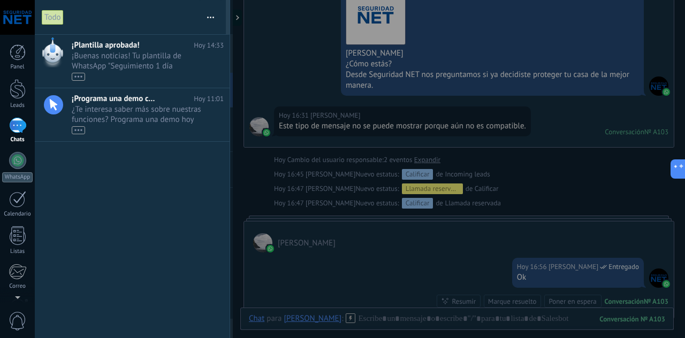
click at [298, 66] on div at bounding box center [342, 169] width 685 height 338
